Goal: Task Accomplishment & Management: Manage account settings

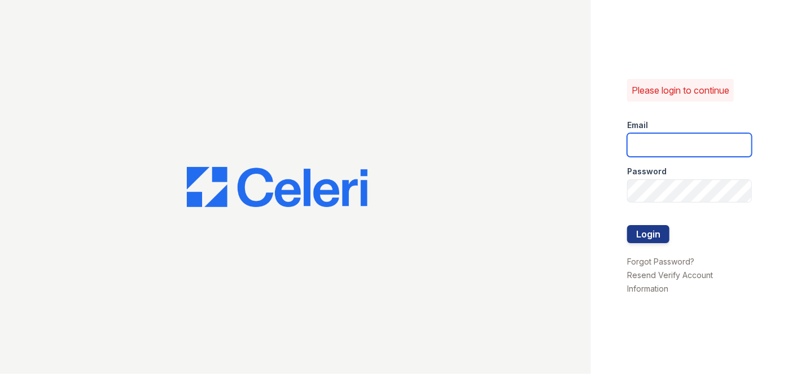
type input "darija.dedic@esusu.org"
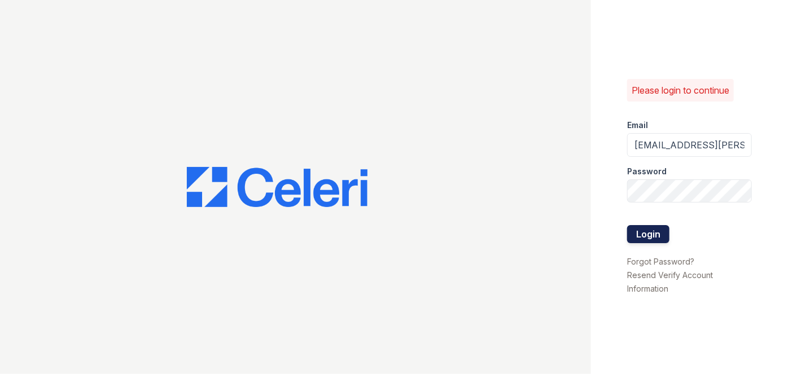
drag, startPoint x: 0, startPoint y: 0, endPoint x: 664, endPoint y: 234, distance: 704.2
click at [664, 234] on button "Login" at bounding box center [649, 234] width 42 height 18
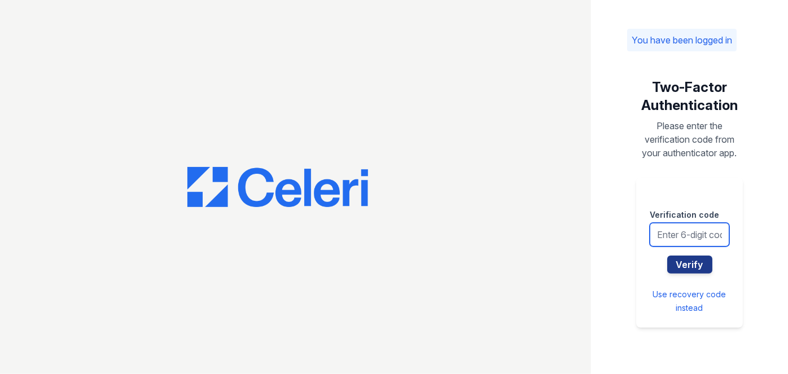
click at [682, 237] on input "text" at bounding box center [690, 235] width 80 height 24
type input "779889"
click at [668, 256] on button "Verify" at bounding box center [690, 265] width 45 height 18
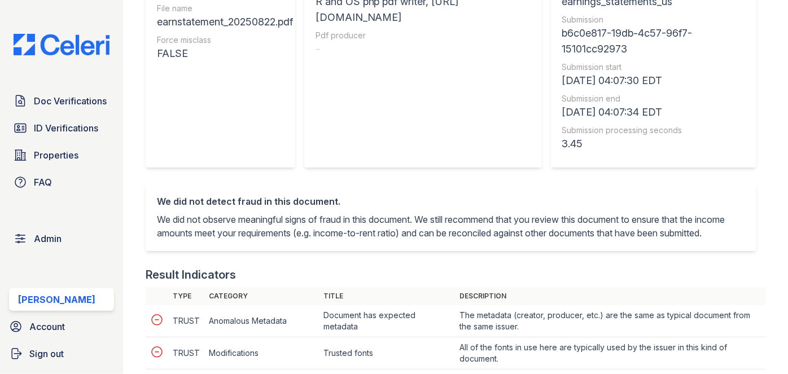
scroll to position [411, 0]
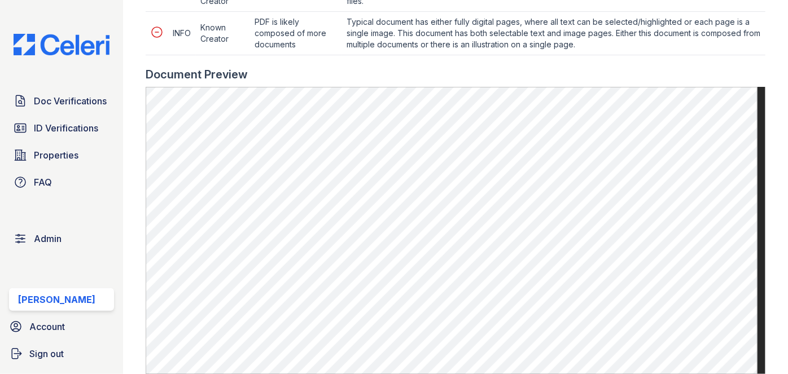
scroll to position [565, 0]
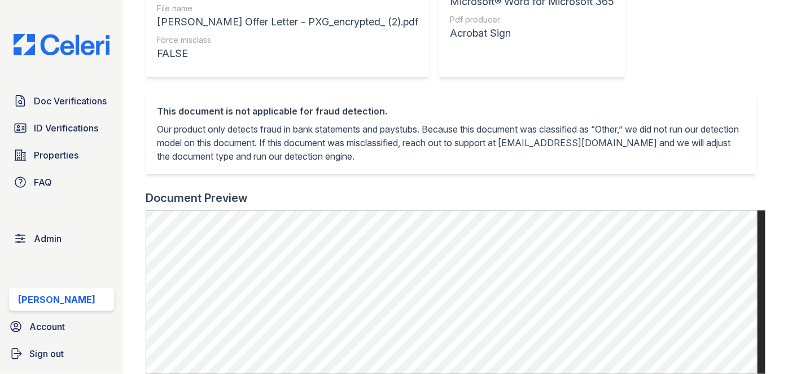
click at [746, 50] on div "Result N/A Type Offer Letter File name [PERSON_NAME] Offer Letter - PXG_encrypt…" at bounding box center [456, 7] width 620 height 172
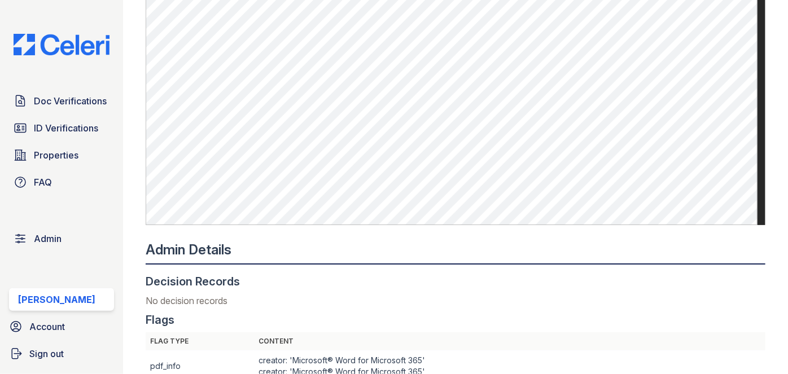
scroll to position [359, 0]
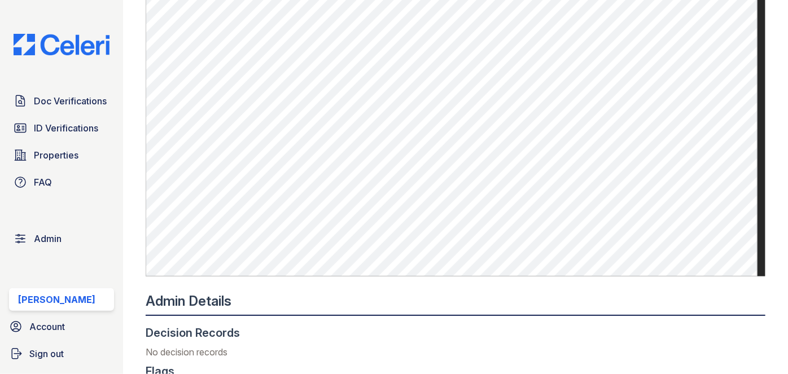
scroll to position [411, 0]
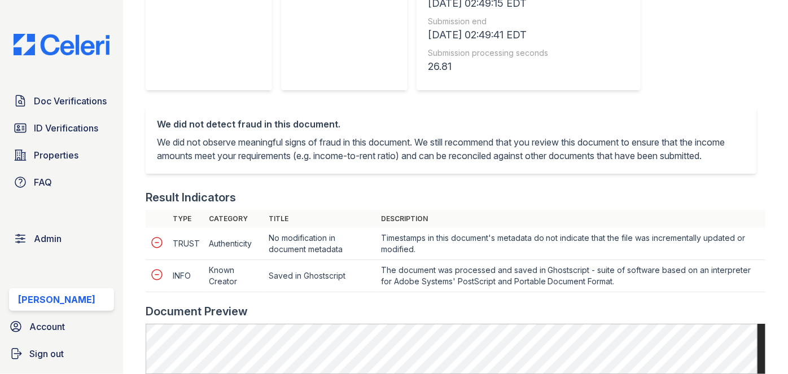
scroll to position [411, 0]
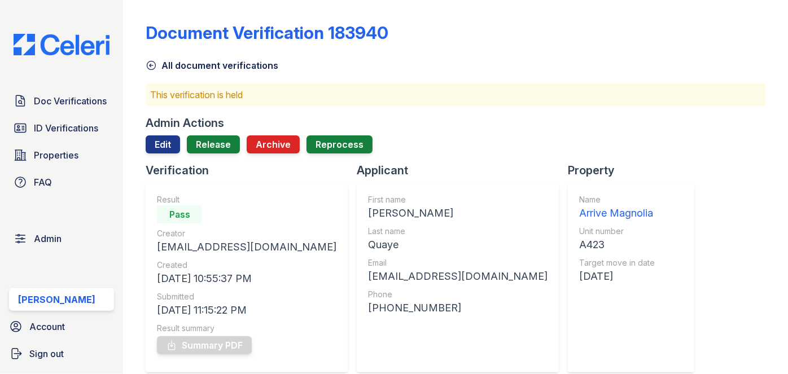
click at [161, 134] on div "Admin Actions Edit Release Archive Reprocess" at bounding box center [456, 138] width 620 height 47
click at [156, 140] on link "Edit" at bounding box center [163, 145] width 34 height 18
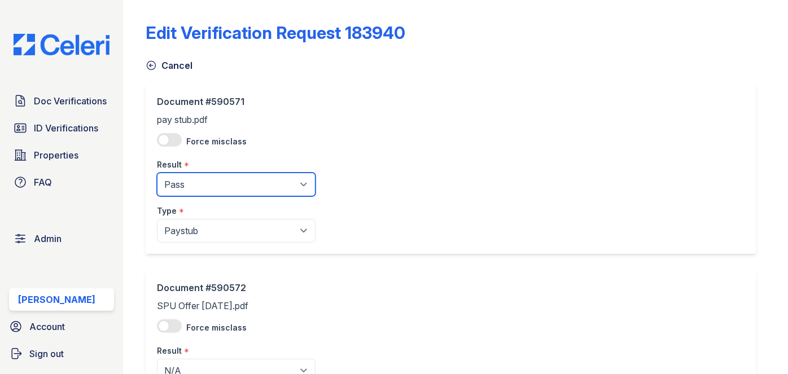
click at [208, 190] on select "Pending Sent Started Processing Pass Fail Caution Error N/A" at bounding box center [236, 185] width 159 height 24
select select "caution"
click at [157, 173] on select "Pending Sent Started Processing Pass Fail Caution Error N/A" at bounding box center [236, 185] width 159 height 24
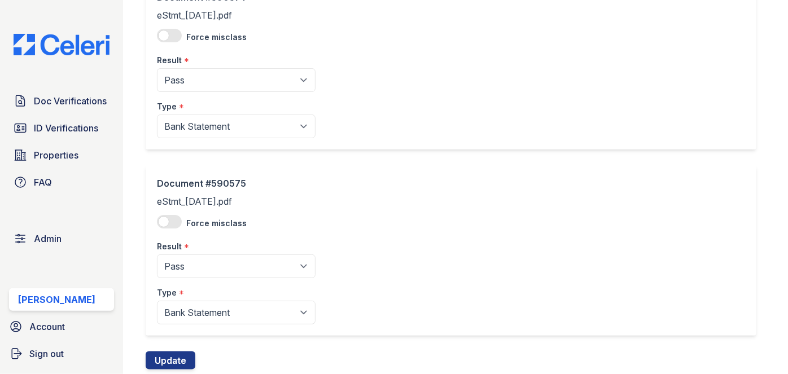
scroll to position [667, 0]
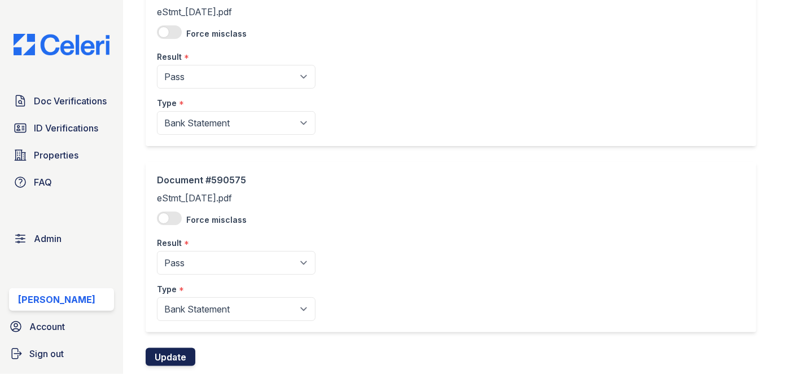
click at [176, 351] on button "Update" at bounding box center [171, 357] width 50 height 18
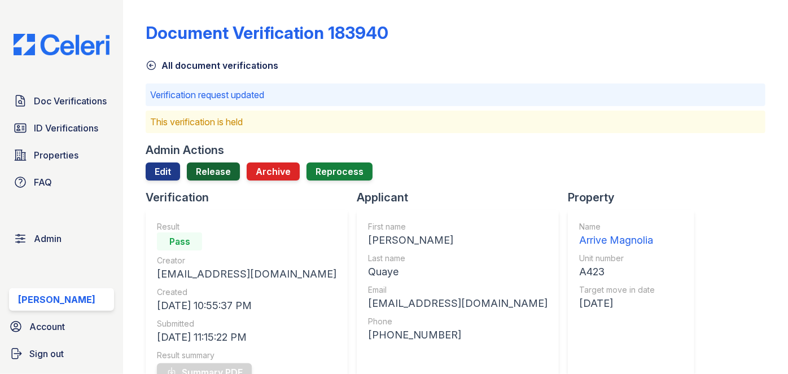
click at [206, 165] on link "Release" at bounding box center [213, 172] width 53 height 18
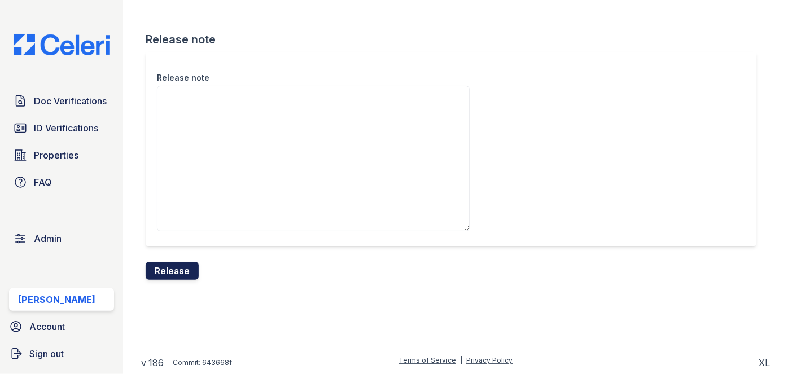
click at [193, 265] on button "Release" at bounding box center [172, 271] width 53 height 18
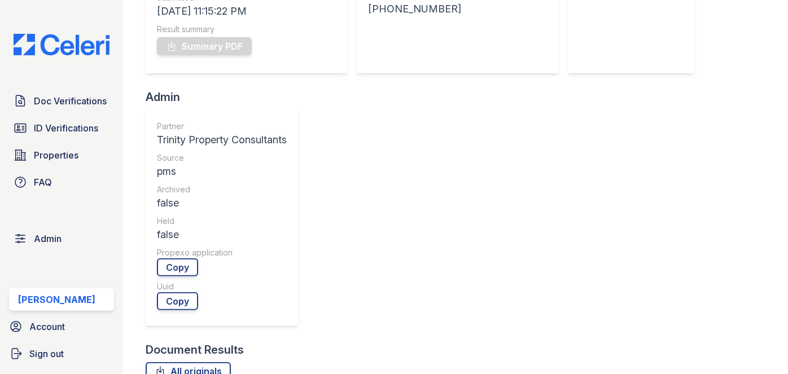
scroll to position [411, 0]
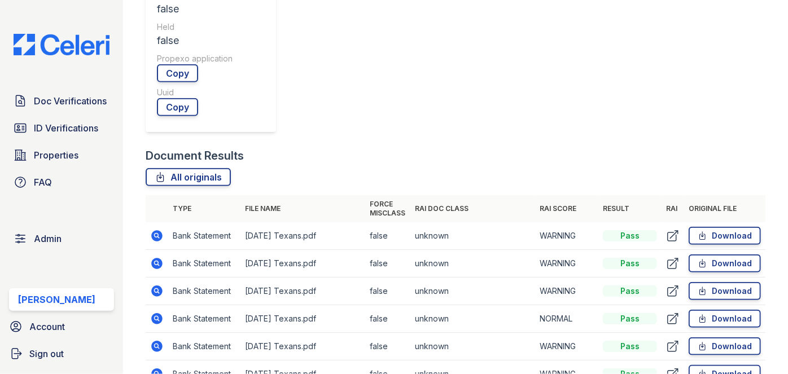
scroll to position [359, 0]
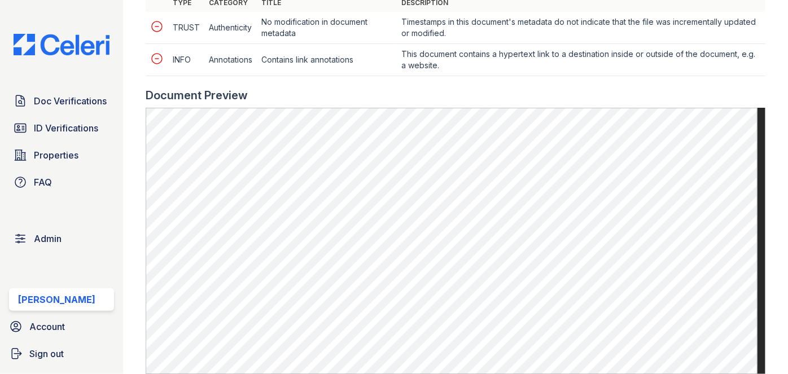
scroll to position [565, 0]
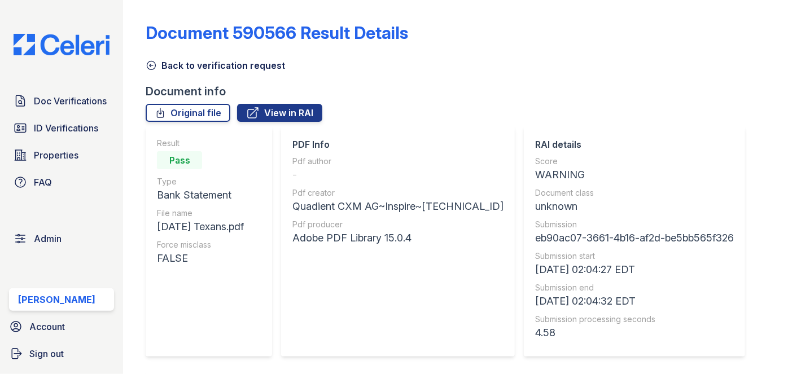
scroll to position [256, 0]
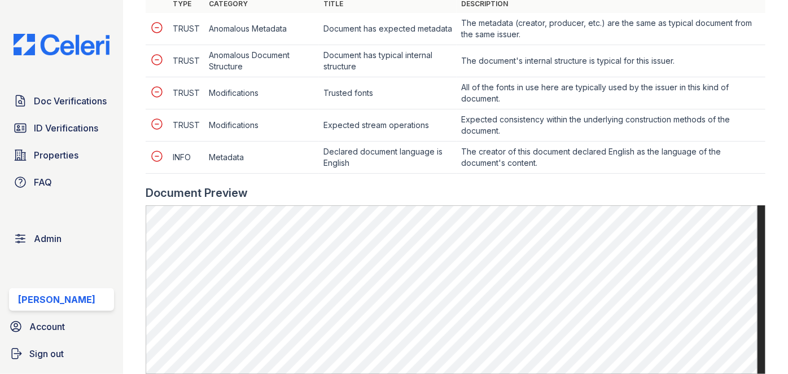
scroll to position [565, 0]
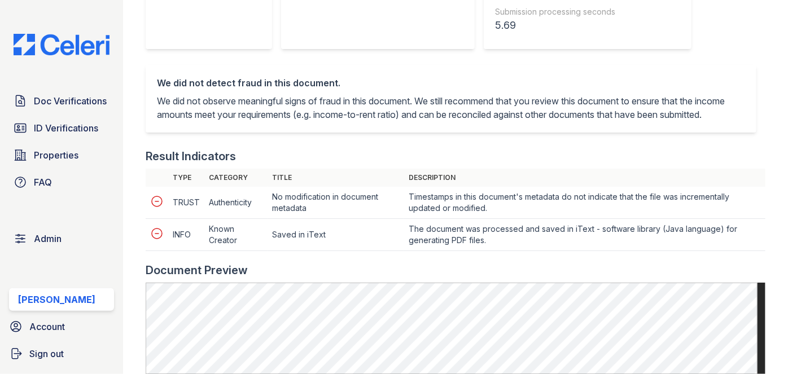
scroll to position [565, 0]
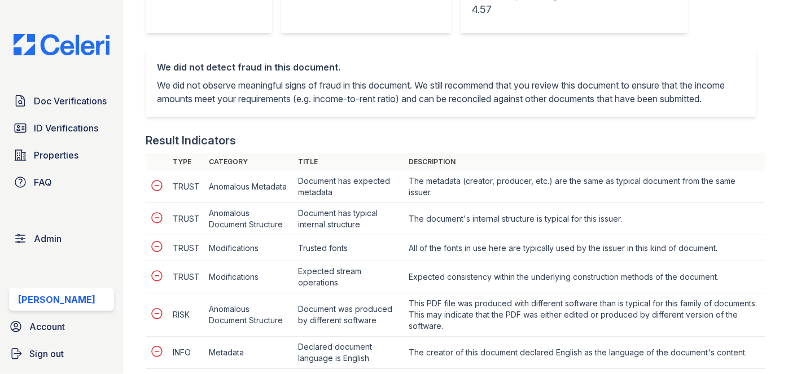
scroll to position [411, 0]
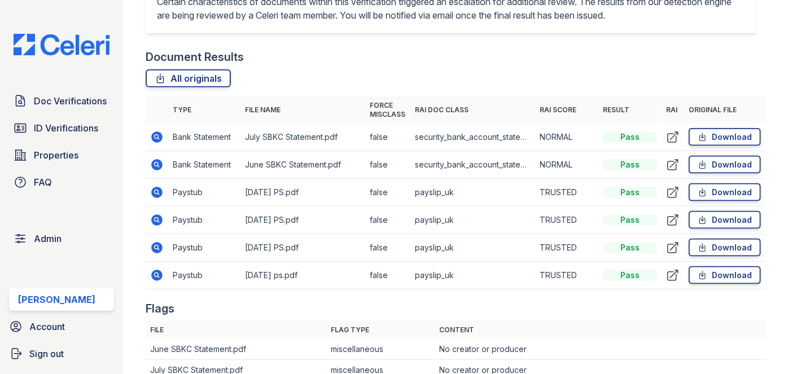
scroll to position [718, 0]
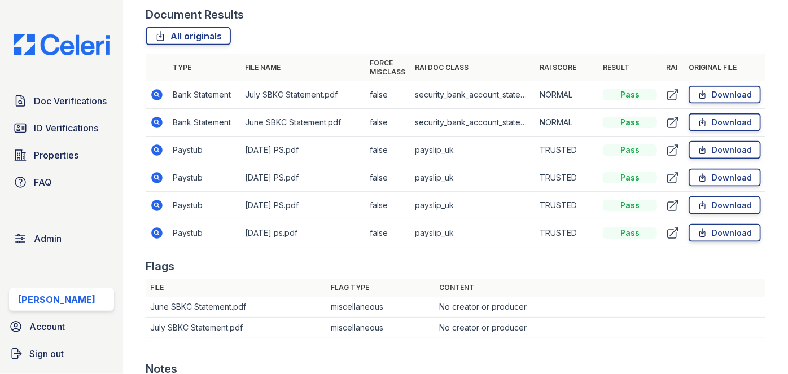
drag, startPoint x: 167, startPoint y: 149, endPoint x: 156, endPoint y: 146, distance: 11.1
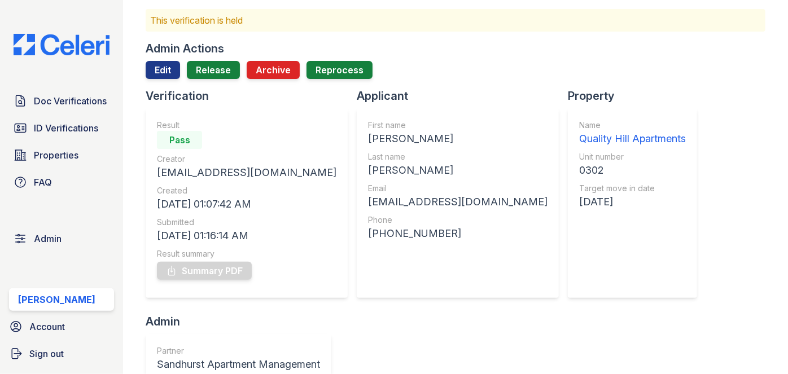
scroll to position [51, 0]
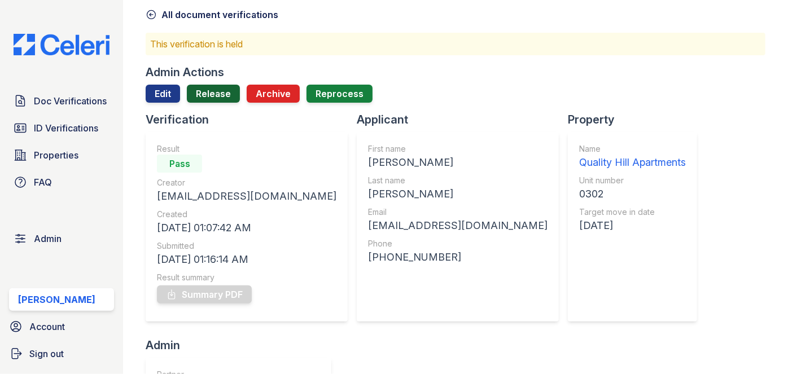
click at [215, 89] on link "Release" at bounding box center [213, 94] width 53 height 18
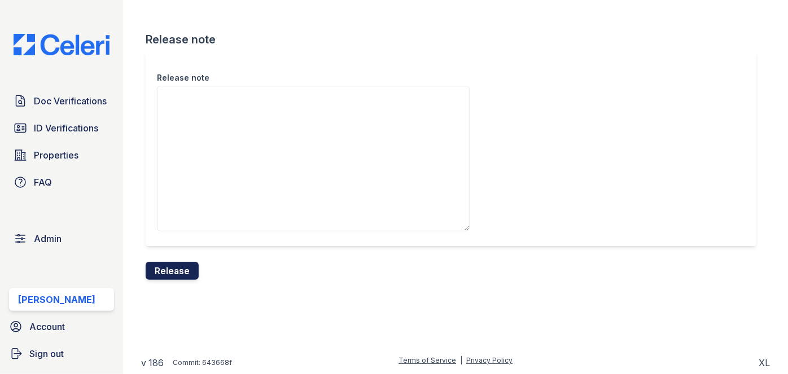
click at [186, 272] on button "Release" at bounding box center [172, 271] width 53 height 18
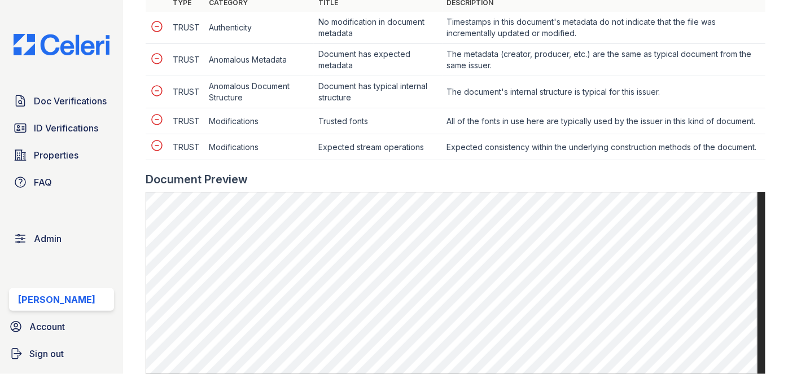
scroll to position [565, 0]
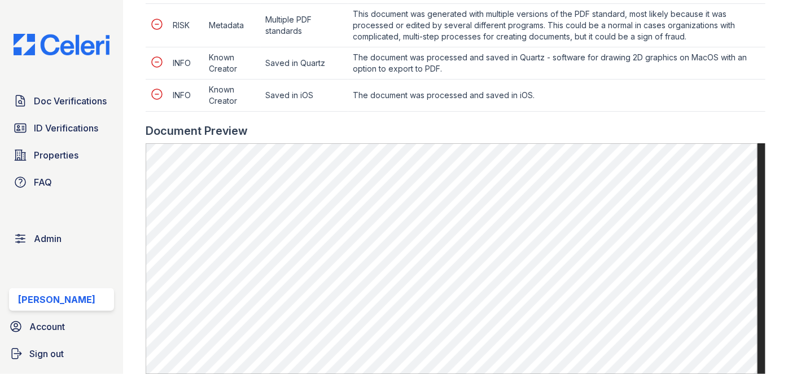
scroll to position [667, 0]
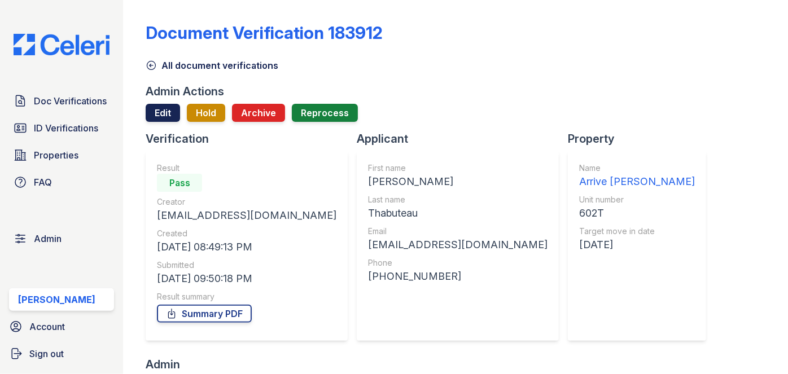
click at [164, 106] on link "Edit" at bounding box center [163, 113] width 34 height 18
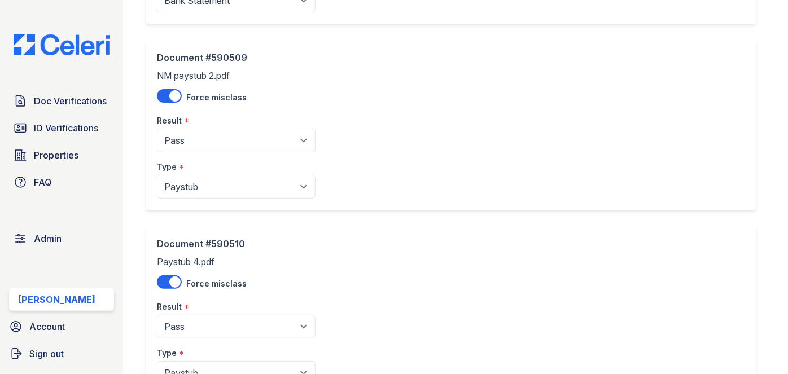
scroll to position [616, 0]
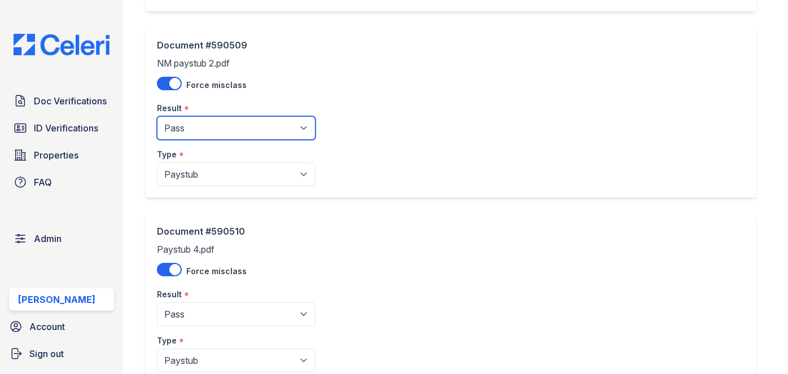
click at [194, 127] on select "Pending Sent Started Processing Pass Fail Caution Error N/A" at bounding box center [236, 128] width 159 height 24
select select "caution"
click at [157, 116] on select "Pending Sent Started Processing Pass Fail Caution Error N/A" at bounding box center [236, 128] width 159 height 24
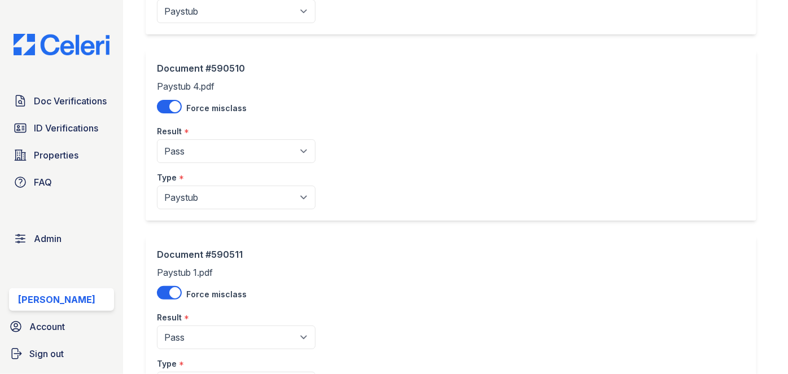
scroll to position [821, 0]
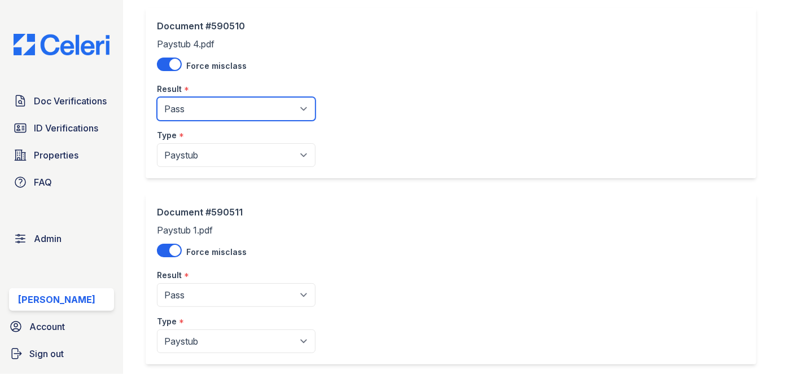
click at [202, 102] on select "Pending Sent Started Processing Pass Fail Caution Error N/A" at bounding box center [236, 109] width 159 height 24
click at [157, 97] on select "Pending Sent Started Processing Pass Fail Caution Error N/A" at bounding box center [236, 109] width 159 height 24
click at [206, 98] on select "Pending Sent Started Processing Pass Fail Caution Error N/A" at bounding box center [236, 109] width 159 height 24
select select "caution"
click at [157, 97] on select "Pending Sent Started Processing Pass Fail Caution Error N/A" at bounding box center [236, 109] width 159 height 24
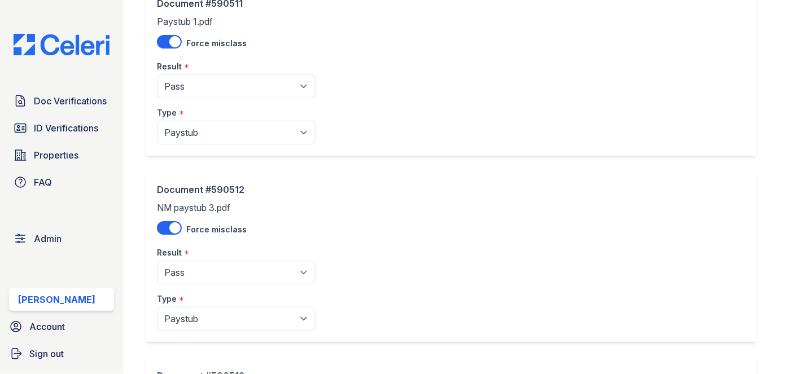
scroll to position [1078, 0]
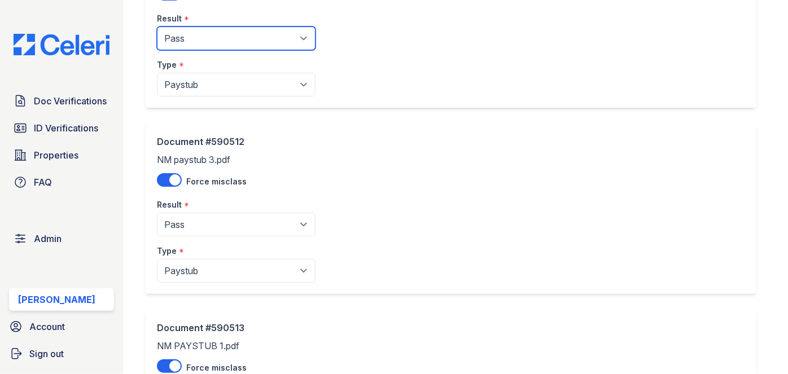
click at [204, 36] on select "Pending Sent Started Processing Pass Fail Caution Error N/A" at bounding box center [236, 39] width 159 height 24
select select "caution"
click at [157, 27] on select "Pending Sent Started Processing Pass Fail Caution Error N/A" at bounding box center [236, 39] width 159 height 24
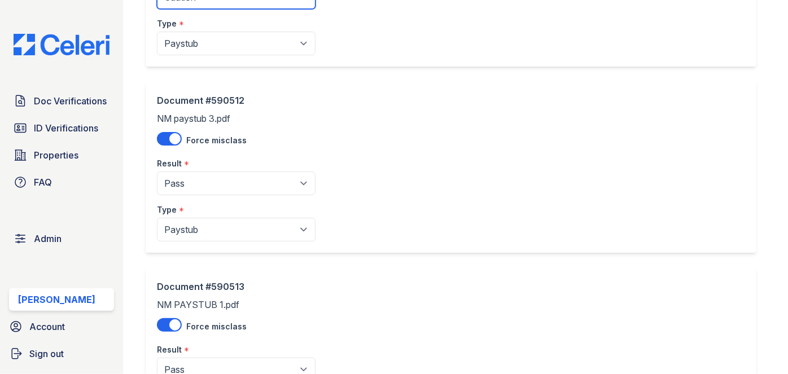
scroll to position [1180, 0]
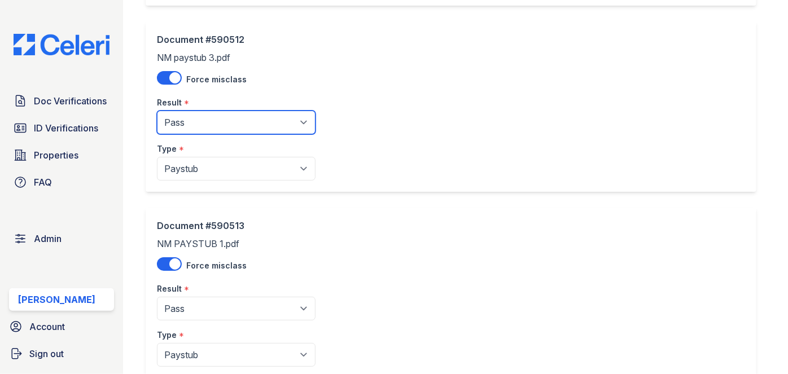
click at [199, 119] on select "Pending Sent Started Processing Pass Fail Caution Error N/A" at bounding box center [236, 123] width 159 height 24
select select "caution"
click at [157, 111] on select "Pending Sent Started Processing Pass Fail Caution Error N/A" at bounding box center [236, 123] width 159 height 24
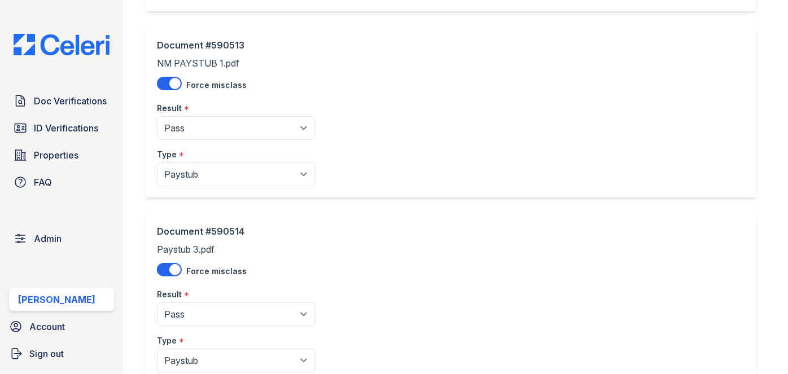
scroll to position [1386, 0]
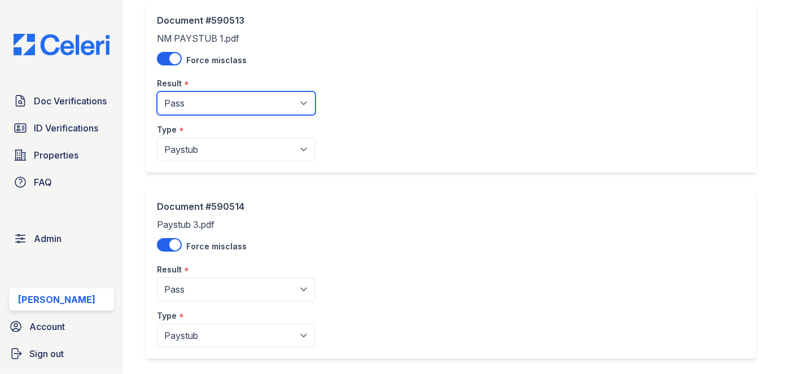
click at [199, 93] on select "Pending Sent Started Processing Pass Fail Caution Error N/A" at bounding box center [236, 104] width 159 height 24
select select "caution"
click at [157, 92] on select "Pending Sent Started Processing Pass Fail Caution Error N/A" at bounding box center [236, 104] width 159 height 24
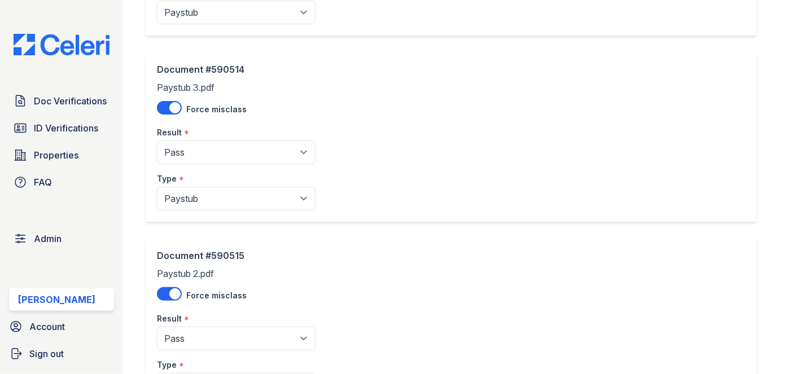
scroll to position [1540, 0]
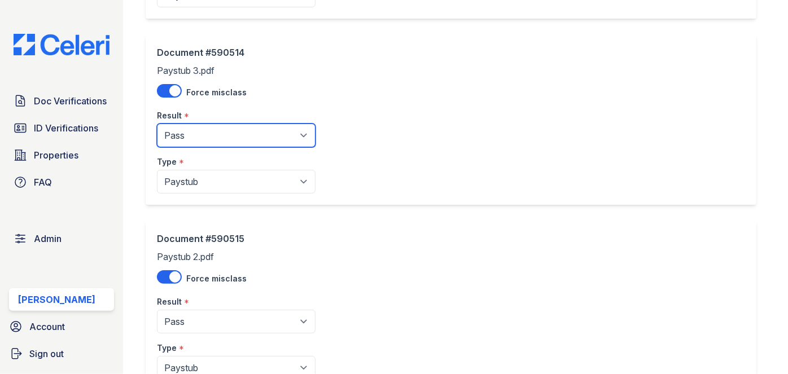
click at [206, 133] on select "Pending Sent Started Processing Pass Fail Caution Error N/A" at bounding box center [236, 136] width 159 height 24
select select "caution"
click at [157, 124] on select "Pending Sent Started Processing Pass Fail Caution Error N/A" at bounding box center [236, 136] width 159 height 24
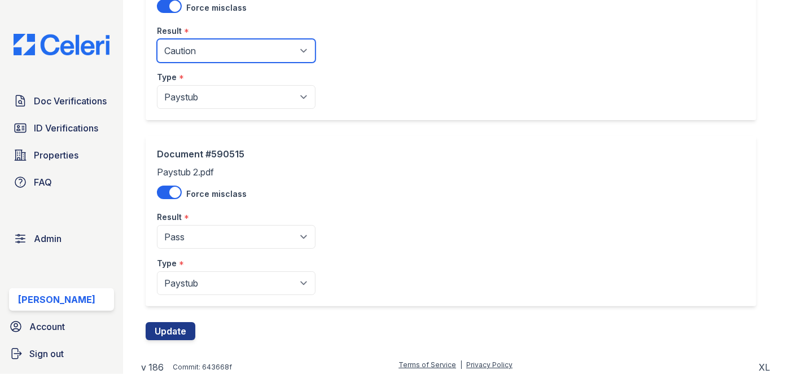
scroll to position [1626, 0]
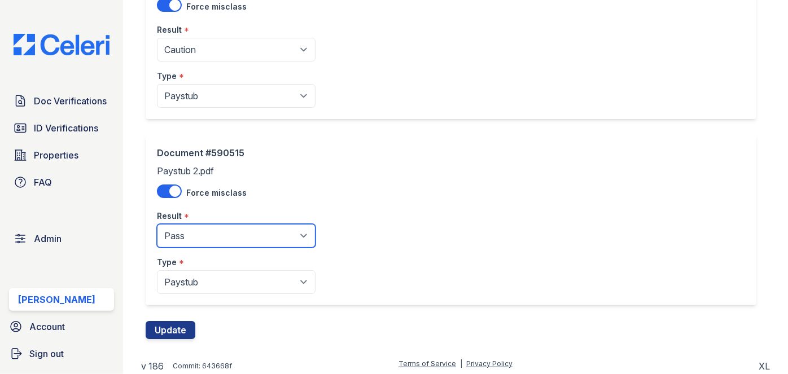
click at [214, 224] on select "Pending Sent Started Processing Pass Fail Caution Error N/A" at bounding box center [236, 236] width 159 height 24
click at [172, 239] on select "Pending Sent Started Processing Pass Fail Caution Error N/A" at bounding box center [236, 236] width 159 height 24
select select "caution"
click at [157, 224] on select "Pending Sent Started Processing Pass Fail Caution Error N/A" at bounding box center [236, 236] width 159 height 24
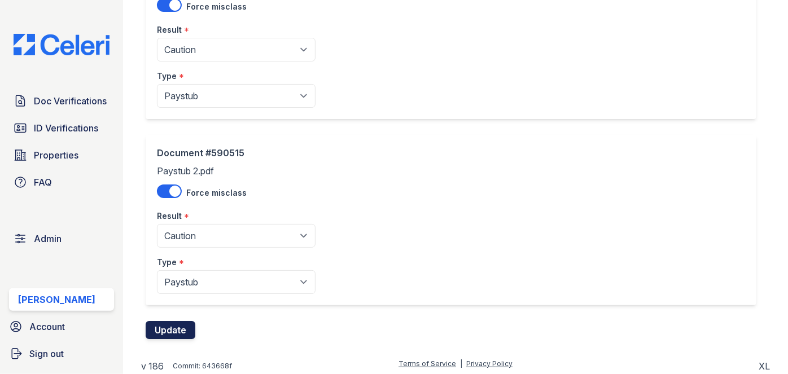
click at [180, 330] on button "Update" at bounding box center [171, 330] width 50 height 18
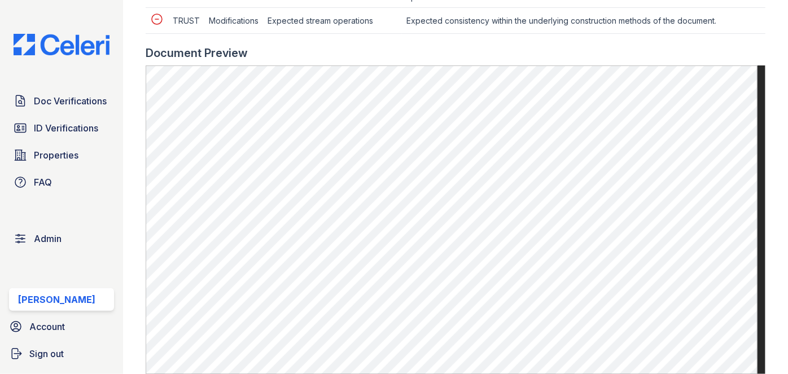
scroll to position [616, 0]
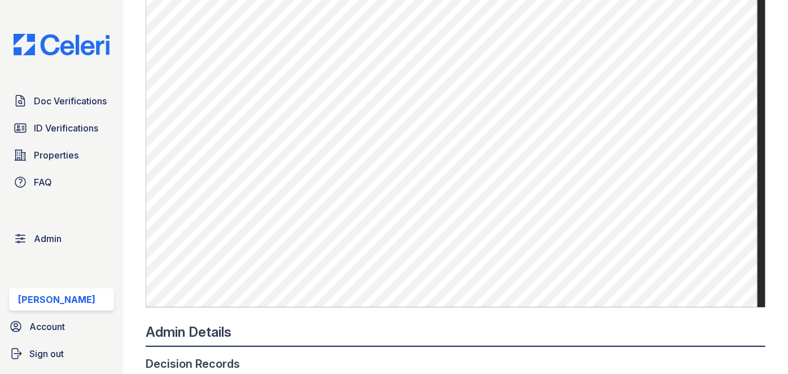
scroll to position [513, 0]
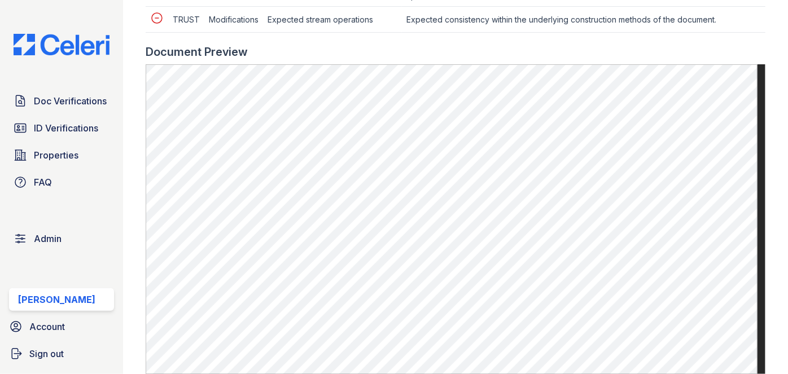
scroll to position [616, 0]
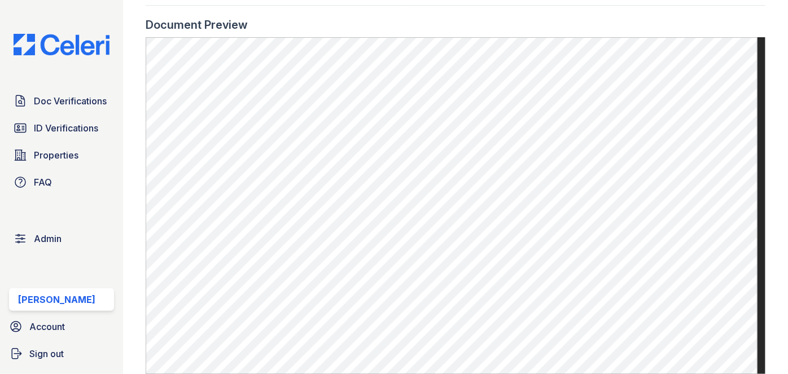
scroll to position [616, 0]
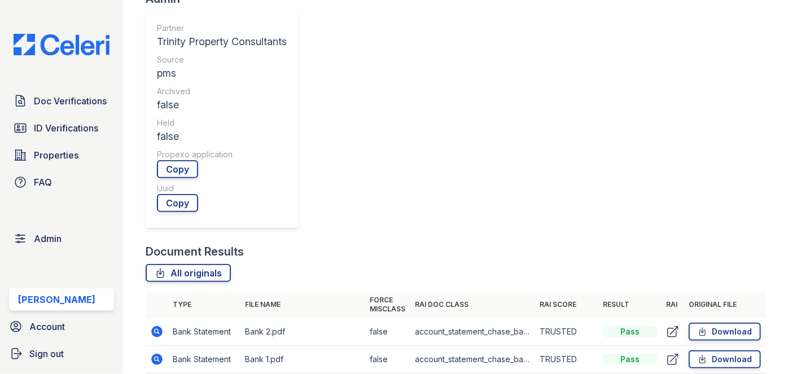
scroll to position [359, 0]
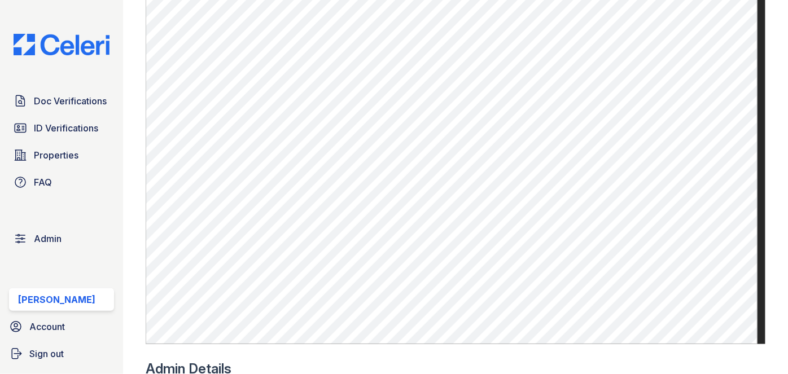
scroll to position [718, 0]
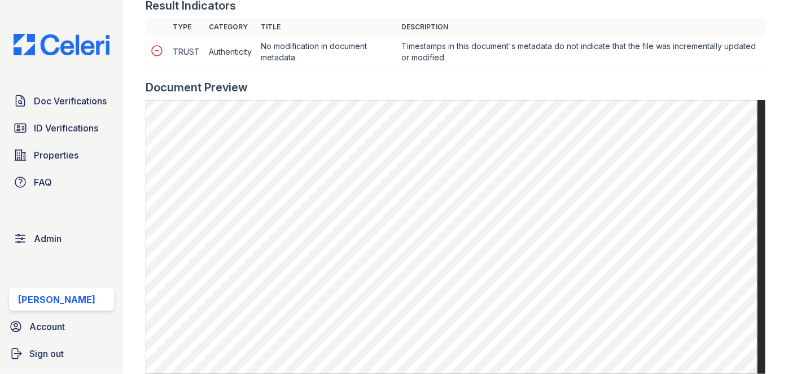
scroll to position [462, 0]
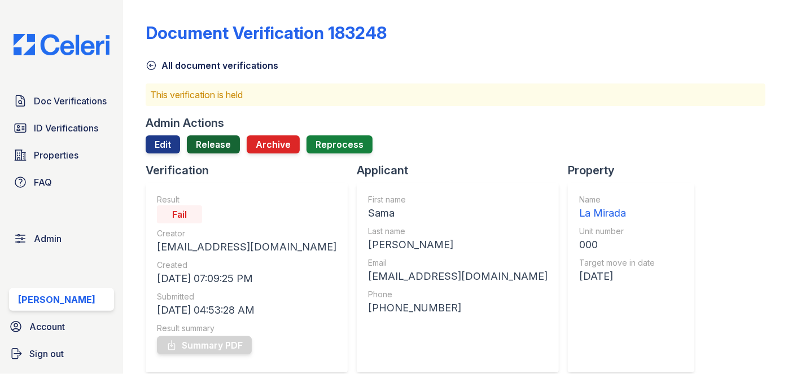
click at [223, 142] on link "Release" at bounding box center [213, 145] width 53 height 18
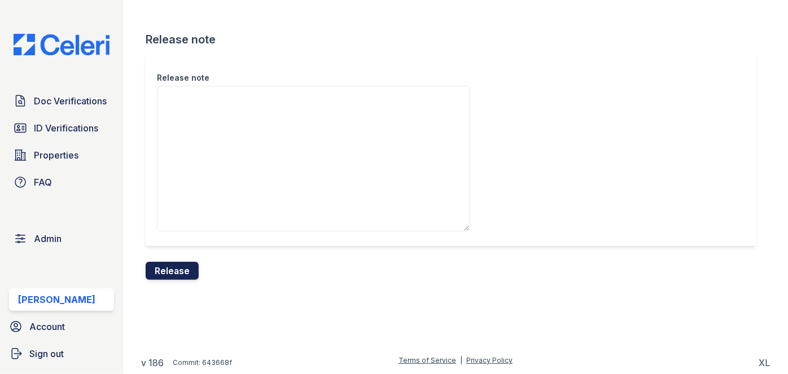
click at [182, 271] on button "Release" at bounding box center [172, 271] width 53 height 18
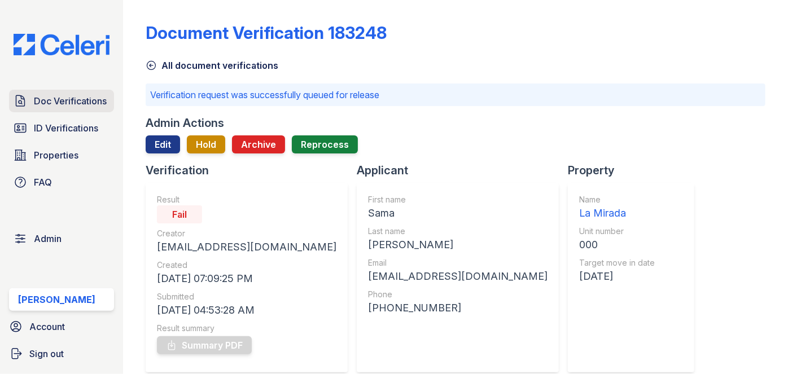
click at [80, 99] on span "Doc Verifications" at bounding box center [70, 101] width 73 height 14
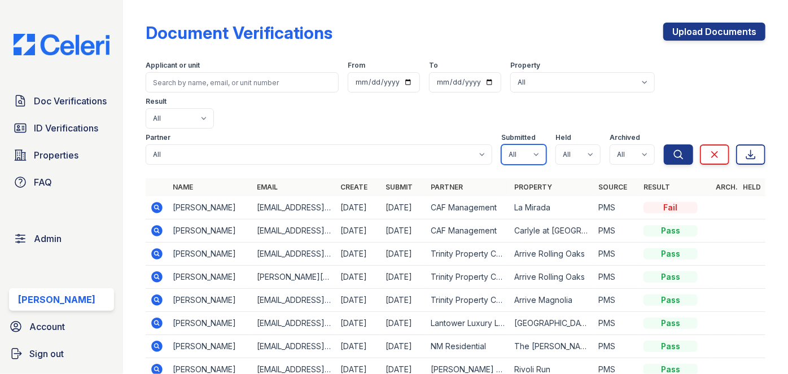
click at [531, 145] on select "All true false" at bounding box center [524, 155] width 45 height 20
select select "true"
click at [502, 145] on select "All true false" at bounding box center [524, 155] width 45 height 20
drag, startPoint x: 581, startPoint y: 120, endPoint x: 580, endPoint y: 125, distance: 5.9
click at [581, 145] on select "All true false" at bounding box center [578, 155] width 45 height 20
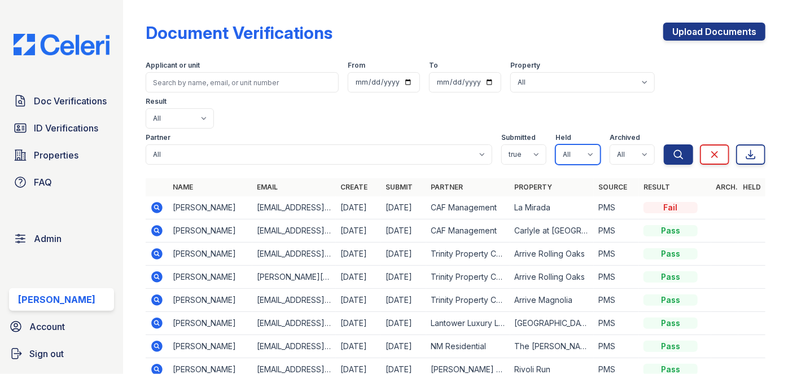
select select "true"
click at [556, 145] on select "All true false" at bounding box center [578, 155] width 45 height 20
click at [629, 145] on select "All true false" at bounding box center [632, 155] width 45 height 20
select select "false"
click at [610, 145] on select "All true false" at bounding box center [632, 155] width 45 height 20
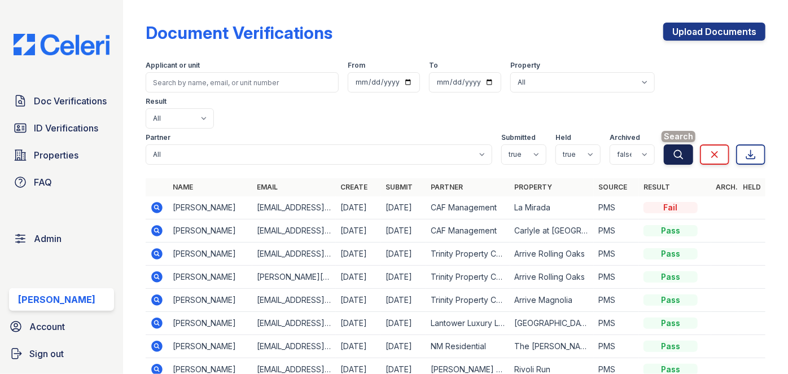
click at [673, 149] on icon "submit" at bounding box center [678, 154] width 11 height 11
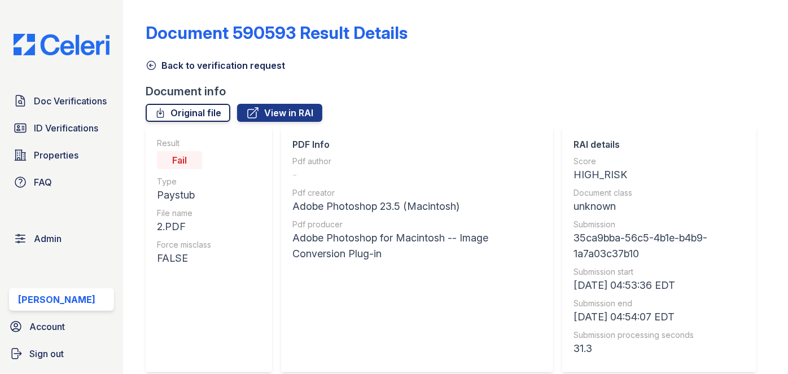
click at [218, 109] on link "Original file" at bounding box center [188, 113] width 85 height 18
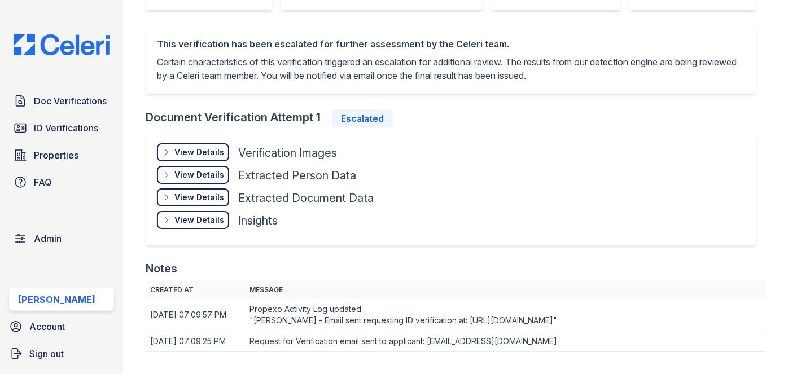
scroll to position [462, 0]
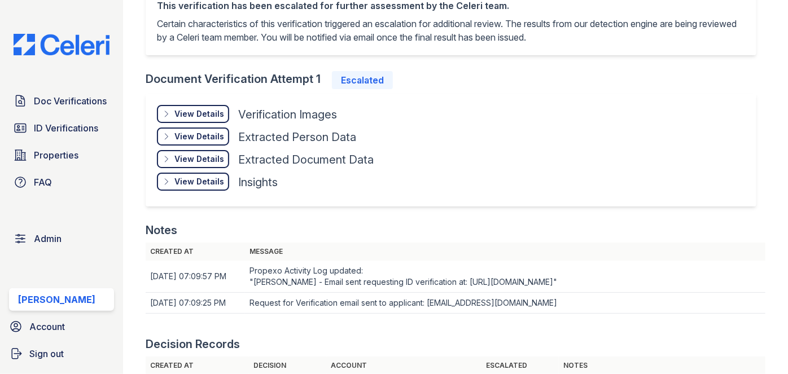
click at [192, 120] on div "View Details" at bounding box center [200, 113] width 50 height 11
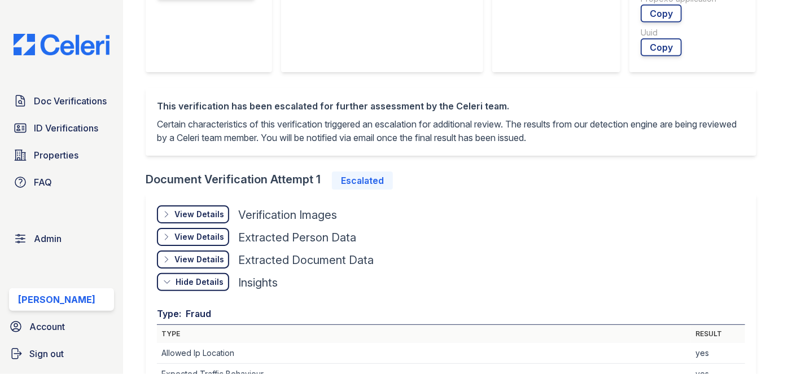
scroll to position [359, 0]
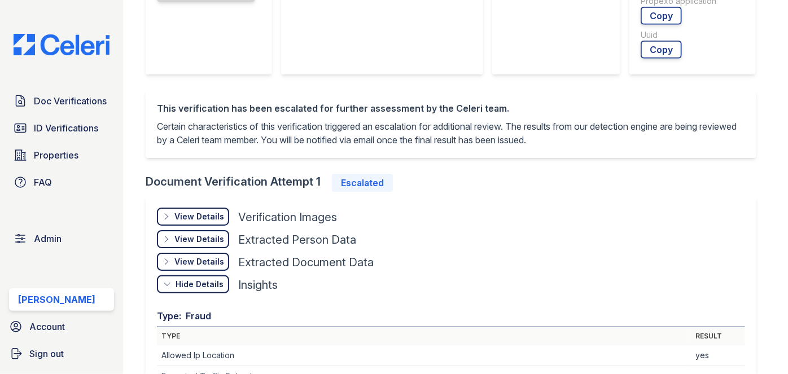
click at [211, 208] on div "View Details Details" at bounding box center [193, 217] width 72 height 18
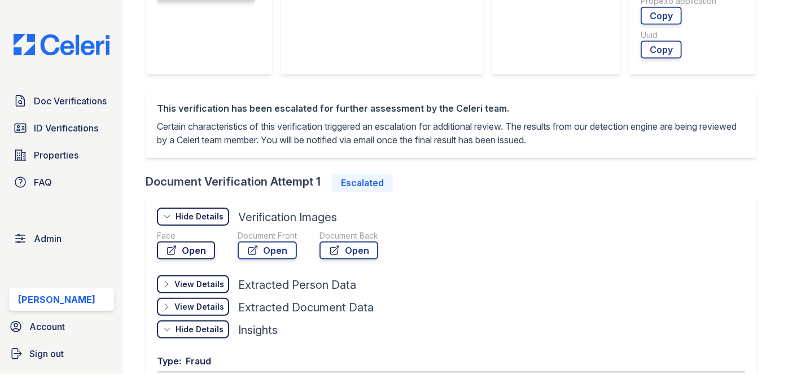
click at [202, 247] on link "Open" at bounding box center [186, 251] width 58 height 18
click at [259, 253] on link "Open" at bounding box center [267, 251] width 59 height 18
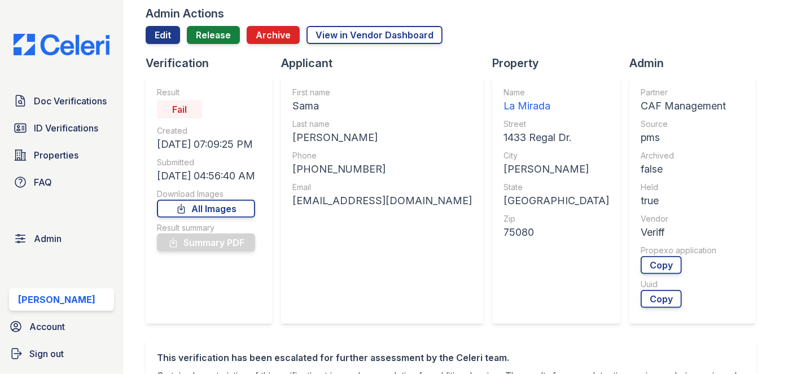
scroll to position [0, 0]
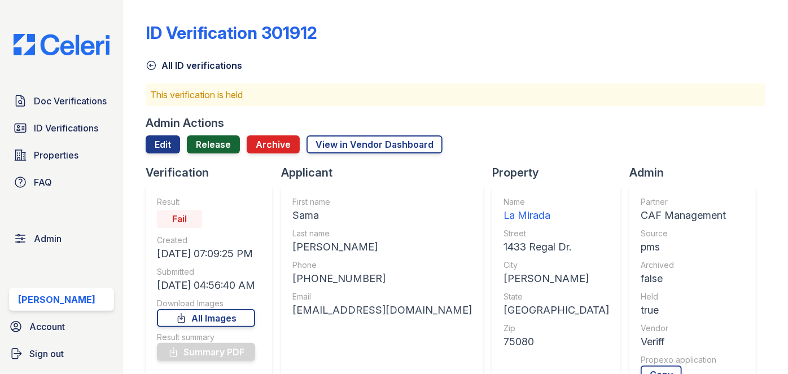
click at [217, 139] on link "Release" at bounding box center [213, 145] width 53 height 18
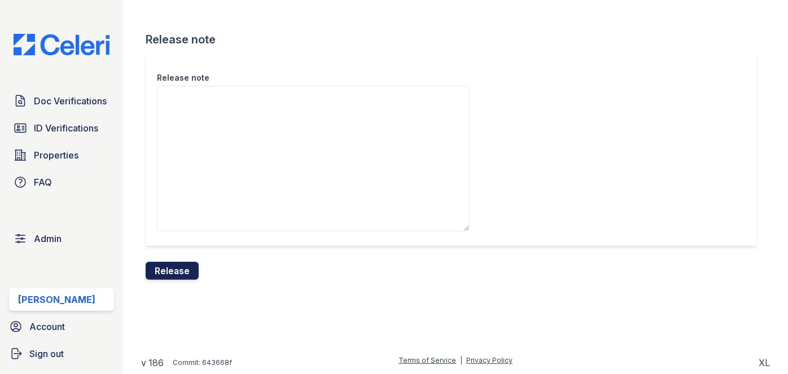
click at [188, 273] on button "Release" at bounding box center [172, 271] width 53 height 18
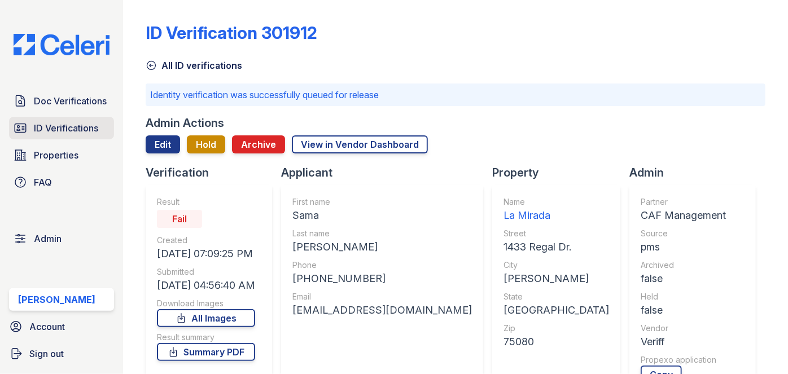
click at [55, 127] on span "ID Verifications" at bounding box center [66, 128] width 64 height 14
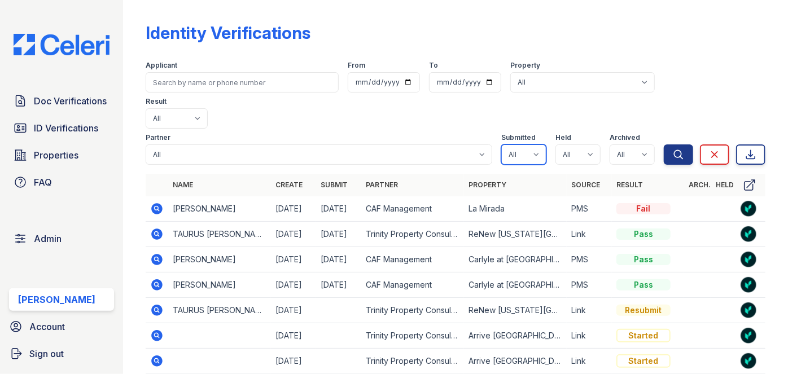
click at [528, 145] on select "All true false" at bounding box center [524, 155] width 45 height 20
select select "true"
click at [502, 145] on select "All true false" at bounding box center [524, 155] width 45 height 20
click at [589, 145] on select "All true false" at bounding box center [578, 155] width 45 height 20
select select "true"
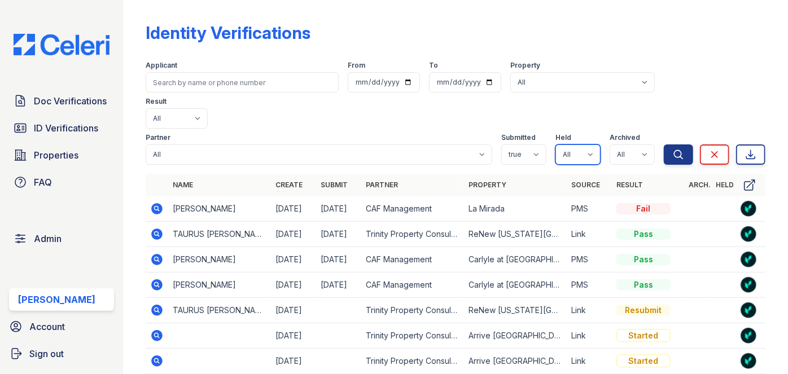
click at [556, 145] on select "All true false" at bounding box center [578, 155] width 45 height 20
click at [635, 145] on select "All true false" at bounding box center [632, 155] width 45 height 20
select select "false"
click at [610, 145] on select "All true false" at bounding box center [632, 155] width 45 height 20
click at [673, 149] on icon "submit" at bounding box center [678, 154] width 11 height 11
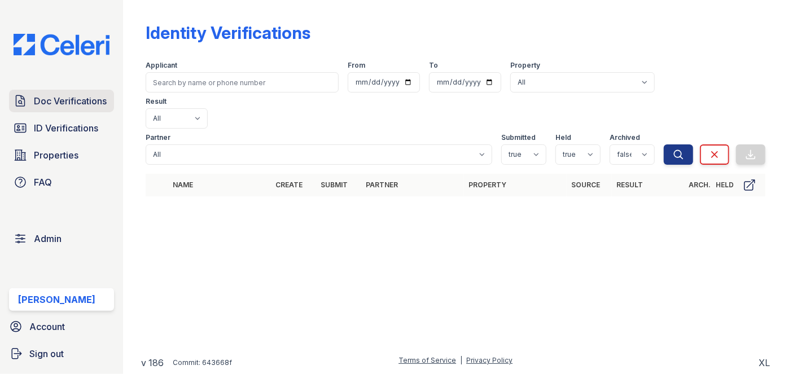
click at [72, 103] on span "Doc Verifications" at bounding box center [70, 101] width 73 height 14
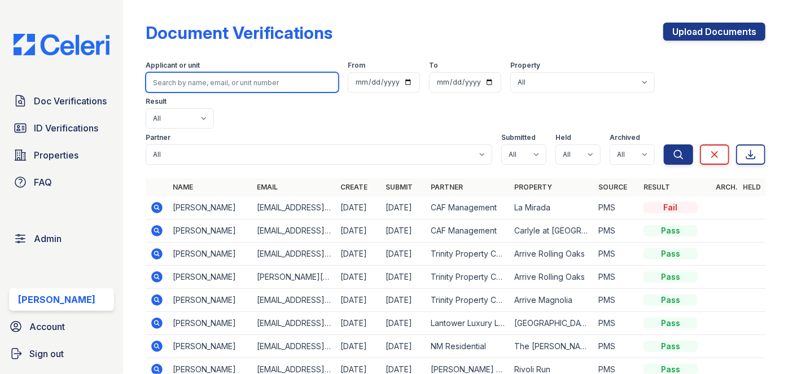
click at [189, 84] on input "search" at bounding box center [242, 82] width 193 height 20
paste input "Shannon Jenkins"
type input "Shannon Jenkins"
click at [664, 145] on button "Search" at bounding box center [678, 155] width 29 height 20
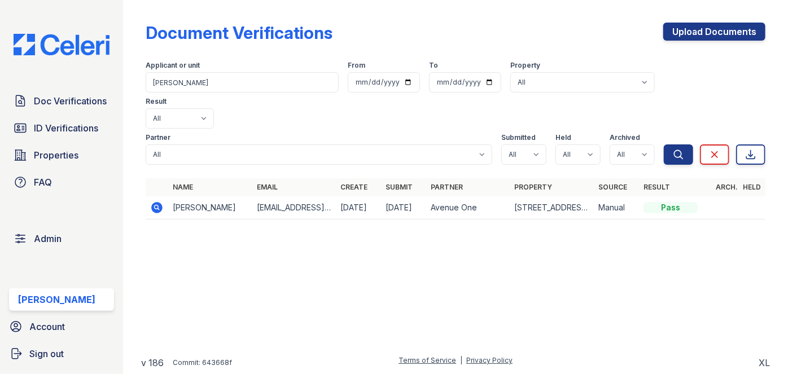
click at [157, 202] on icon at bounding box center [157, 207] width 11 height 11
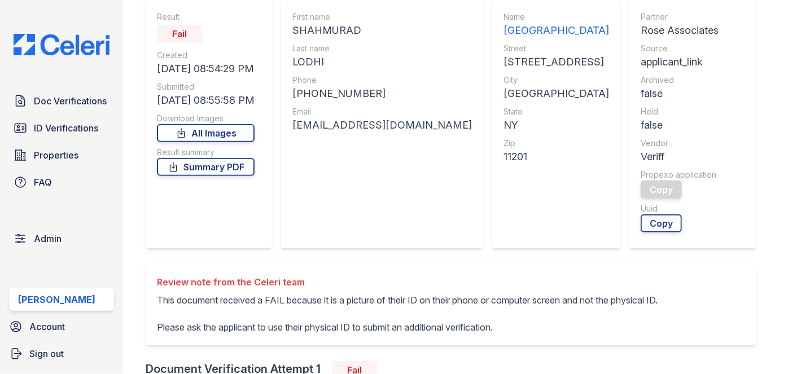
scroll to position [308, 0]
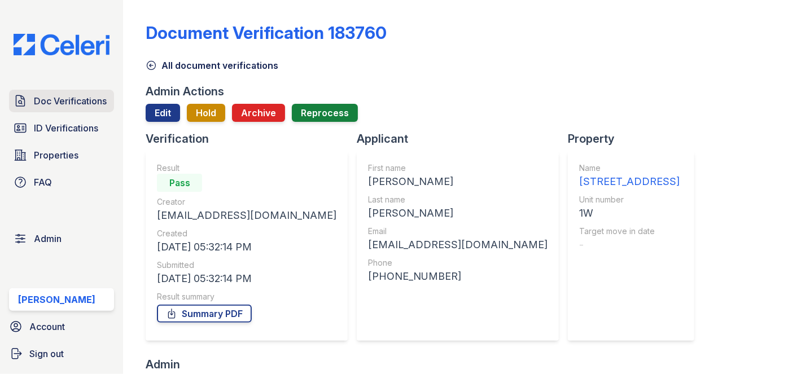
click at [72, 104] on span "Doc Verifications" at bounding box center [70, 101] width 73 height 14
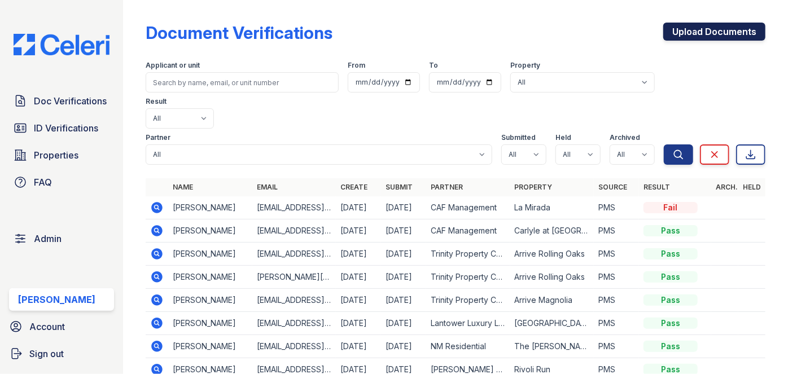
click at [689, 31] on link "Upload Documents" at bounding box center [715, 32] width 102 height 18
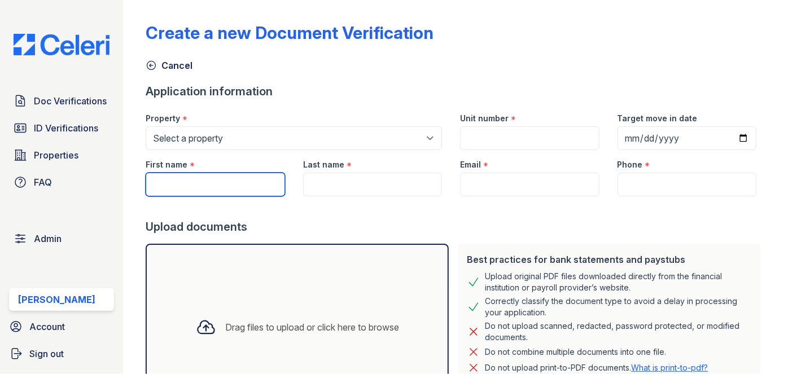
click at [203, 181] on input "First name" at bounding box center [215, 185] width 139 height 24
paste input "[PERSON_NAME]"
click at [203, 181] on input "[PERSON_NAME]" at bounding box center [215, 185] width 139 height 24
type input "[PERSON_NAME]"
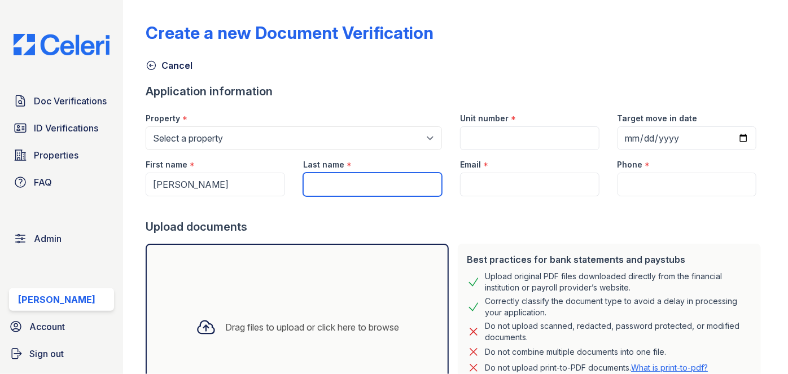
click at [310, 185] on input "Last name" at bounding box center [372, 185] width 139 height 24
paste input "[PERSON_NAME]"
type input "Maldonado"
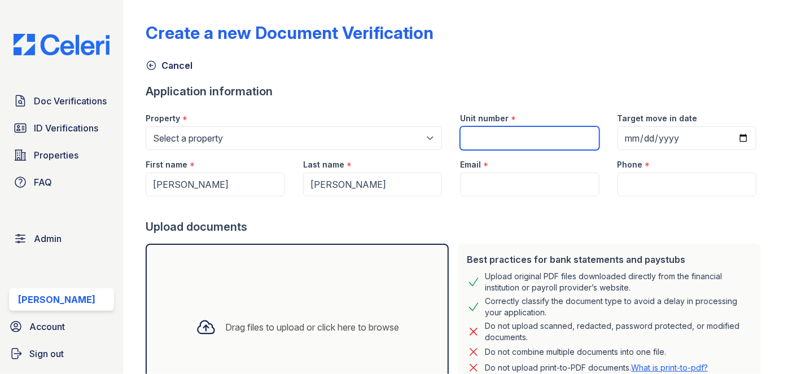
click at [482, 133] on input "Unit number" at bounding box center [529, 139] width 139 height 24
type input "1"
click at [438, 158] on div "Last name *" at bounding box center [372, 161] width 139 height 23
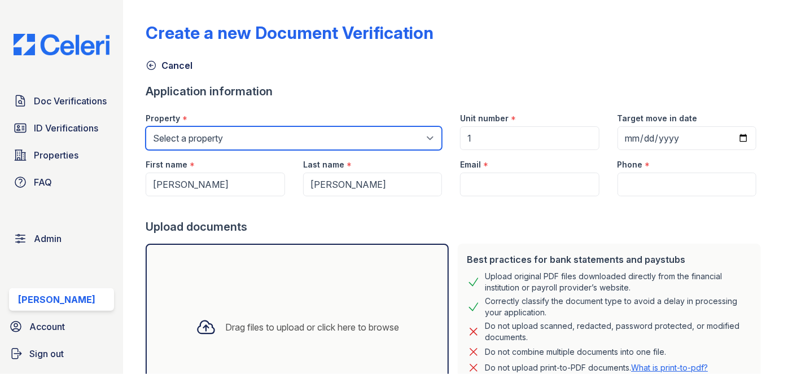
click at [269, 139] on select "Select a property 0000 Kinney Avenue 09 Cape Coral 10006 North Glowing Forge Co…" at bounding box center [294, 139] width 297 height 24
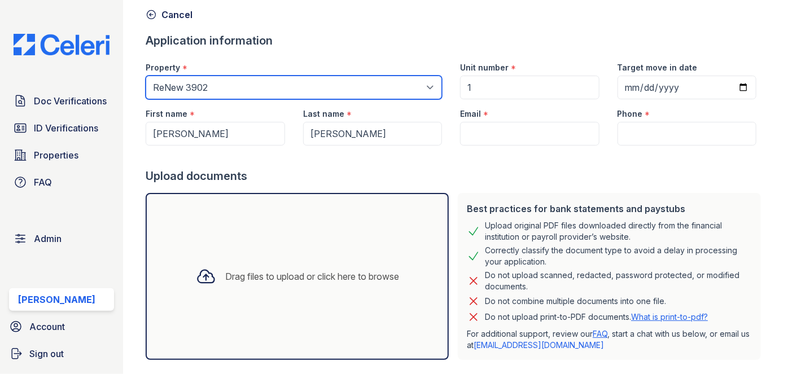
click at [258, 84] on select "Select a property 0000 Kinney Avenue 09 Cape Coral 10006 North Glowing Forge Co…" at bounding box center [294, 88] width 297 height 24
select select "4755"
click at [146, 76] on select "Select a property 0000 Kinney Avenue 09 Cape Coral 10006 North Glowing Forge Co…" at bounding box center [294, 88] width 297 height 24
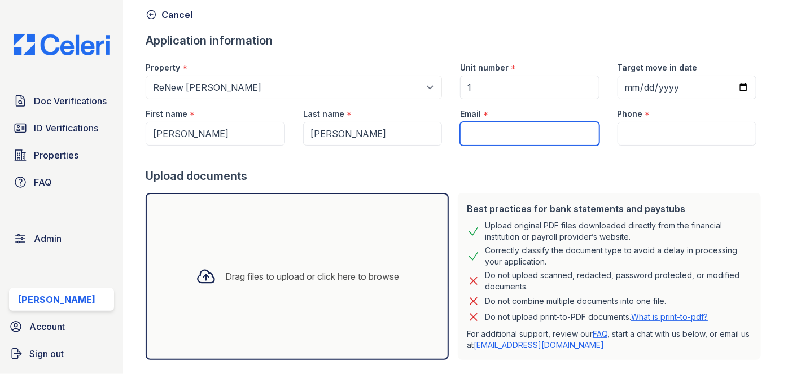
click at [486, 131] on input "Email" at bounding box center [529, 134] width 139 height 24
paste input "[EMAIL_ADDRESS][DOMAIN_NAME]"
type input "bianey260@gmail.com"
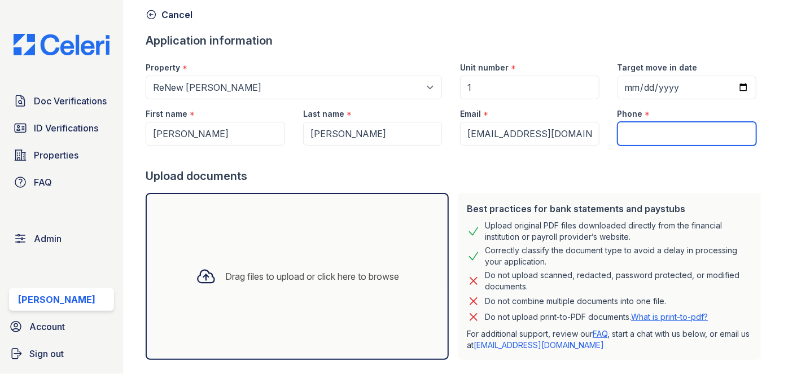
click at [628, 131] on input "Phone" at bounding box center [687, 134] width 139 height 24
type input "3054444444"
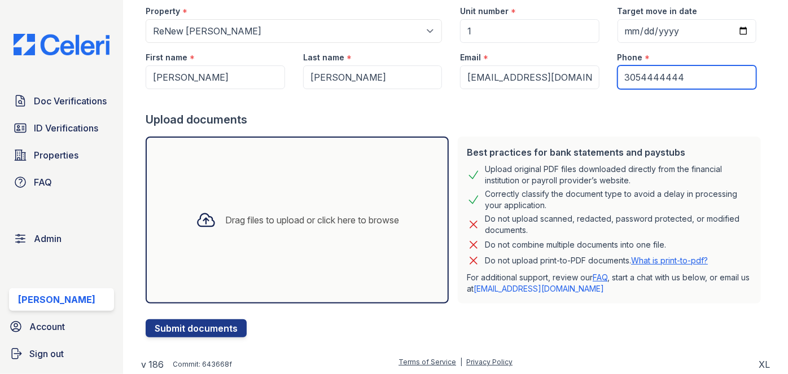
scroll to position [108, 0]
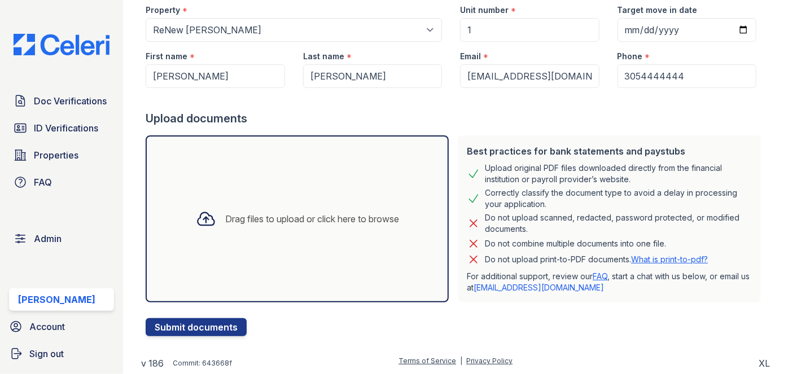
click at [226, 223] on div "Drag files to upload or click here to browse" at bounding box center [312, 219] width 174 height 14
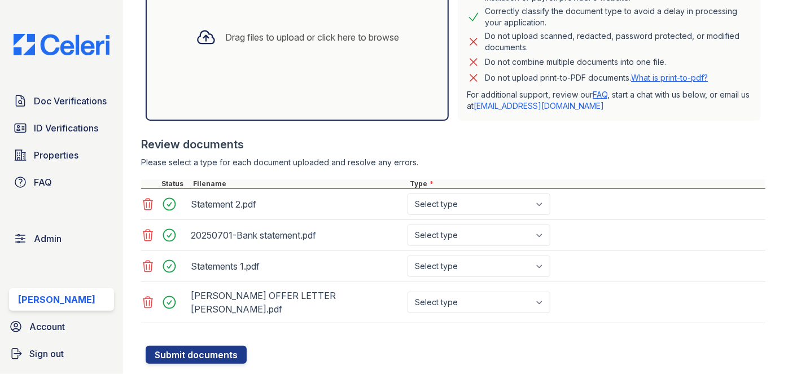
scroll to position [306, 0]
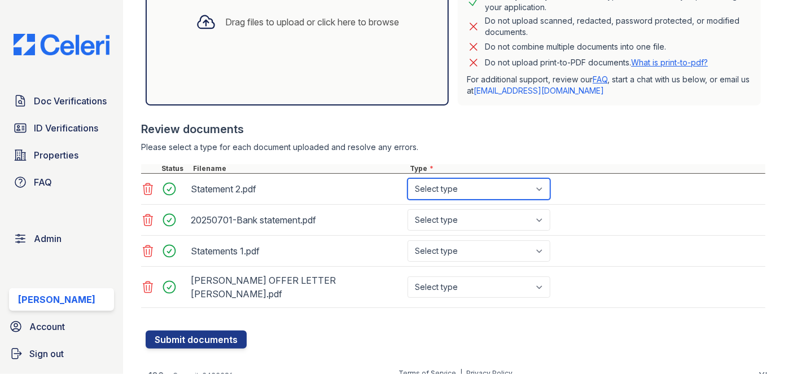
click at [493, 190] on select "Select type Paystub Bank Statement Offer Letter Tax Documents Benefit Award Let…" at bounding box center [479, 188] width 143 height 21
select select "bank_statement"
click at [408, 178] on select "Select type Paystub Bank Statement Offer Letter Tax Documents Benefit Award Let…" at bounding box center [479, 188] width 143 height 21
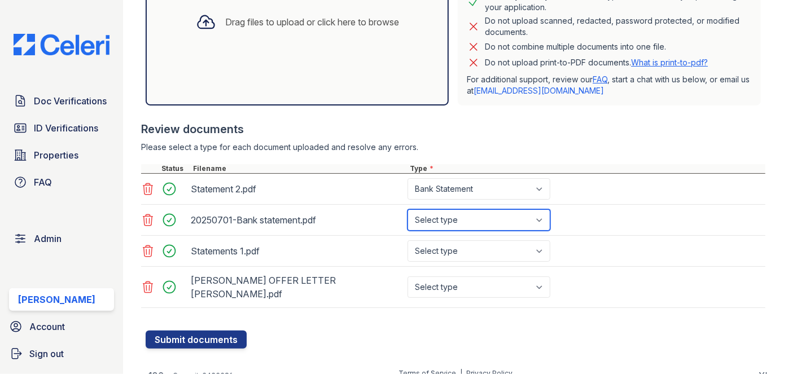
click at [462, 215] on select "Select type Paystub Bank Statement Offer Letter Tax Documents Benefit Award Let…" at bounding box center [479, 220] width 143 height 21
select select "bank_statement"
click at [408, 210] on select "Select type Paystub Bank Statement Offer Letter Tax Documents Benefit Award Let…" at bounding box center [479, 220] width 143 height 21
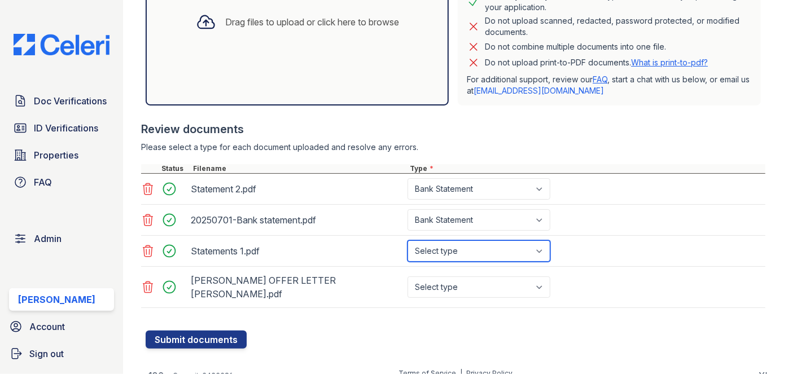
click at [458, 249] on select "Select type Paystub Bank Statement Offer Letter Tax Documents Benefit Award Let…" at bounding box center [479, 251] width 143 height 21
select select "bank_statement"
click at [408, 241] on select "Select type Paystub Bank Statement Offer Letter Tax Documents Benefit Award Let…" at bounding box center [479, 251] width 143 height 21
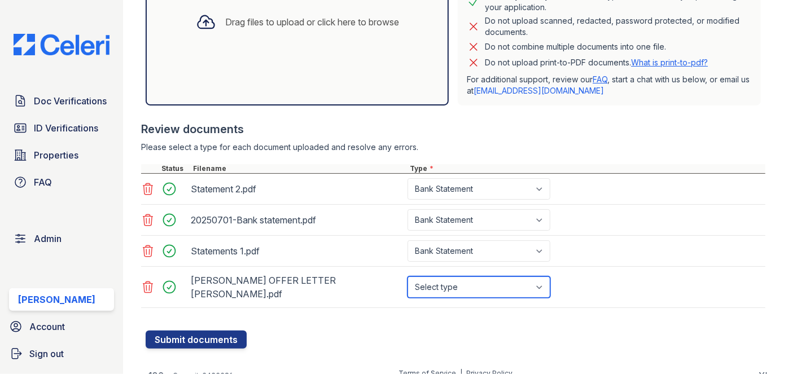
click at [449, 281] on select "Select type Paystub Bank Statement Offer Letter Tax Documents Benefit Award Let…" at bounding box center [479, 287] width 143 height 21
select select "paystub"
click at [408, 277] on select "Select type Paystub Bank Statement Offer Letter Tax Documents Benefit Award Let…" at bounding box center [479, 287] width 143 height 21
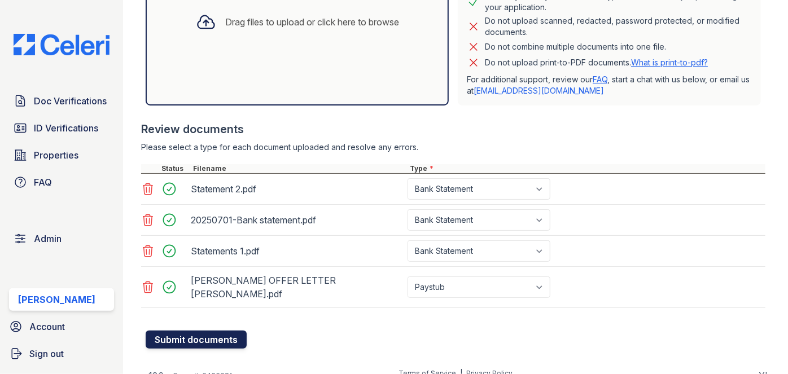
click at [236, 331] on button "Submit documents" at bounding box center [196, 340] width 101 height 18
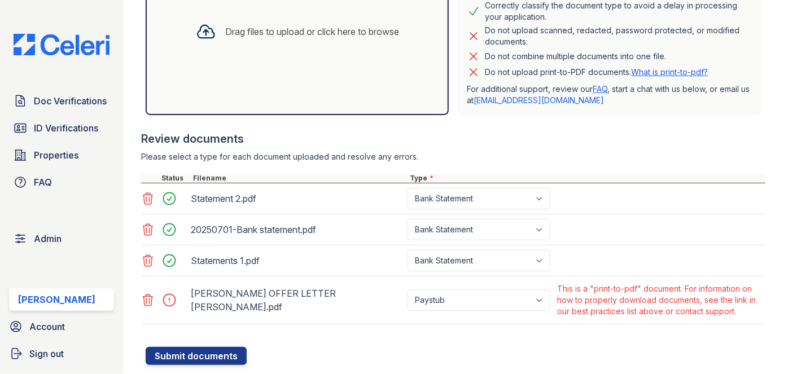
scroll to position [366, 0]
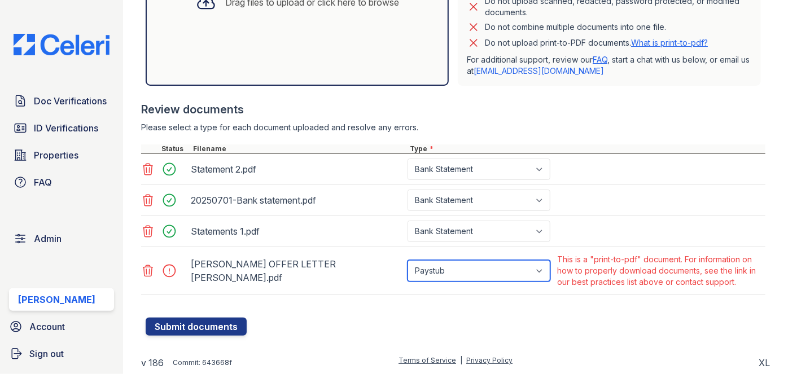
click at [531, 260] on select "Paystub Bank Statement Offer Letter Tax Documents Benefit Award Letter Investme…" at bounding box center [479, 270] width 143 height 21
select select "offer_letter"
click at [408, 260] on select "Paystub Bank Statement Offer Letter Tax Documents Benefit Award Letter Investme…" at bounding box center [479, 270] width 143 height 21
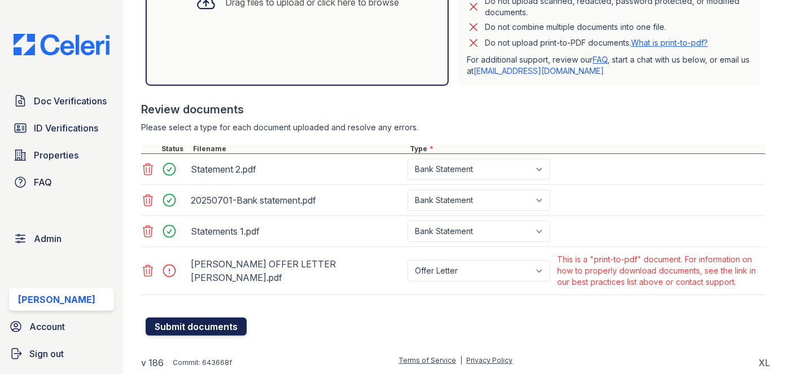
click at [225, 326] on button "Submit documents" at bounding box center [196, 327] width 101 height 18
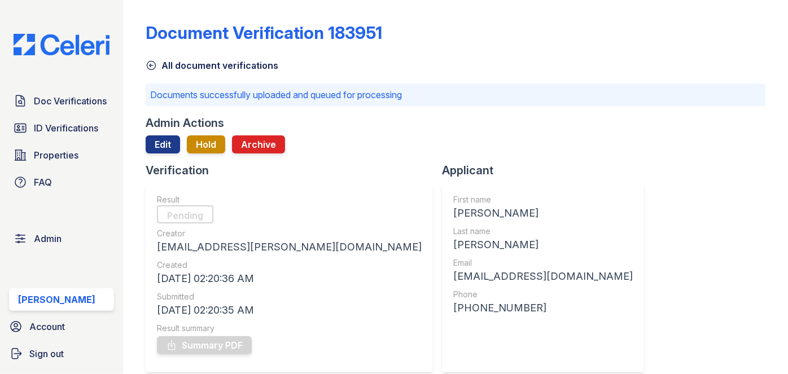
click at [712, 42] on div "Document Verification 183951" at bounding box center [456, 37] width 620 height 29
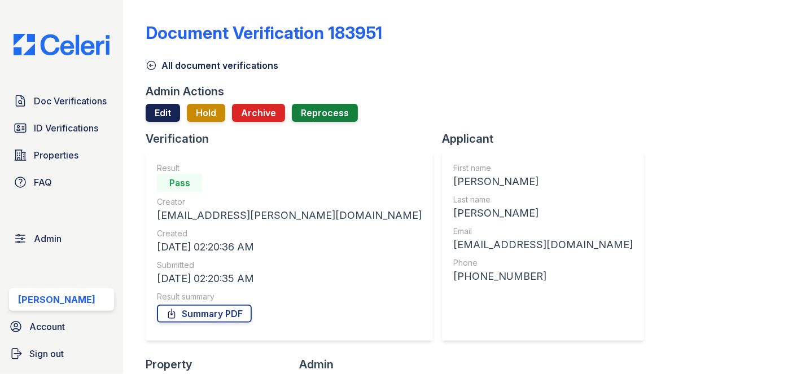
click at [158, 110] on link "Edit" at bounding box center [163, 113] width 34 height 18
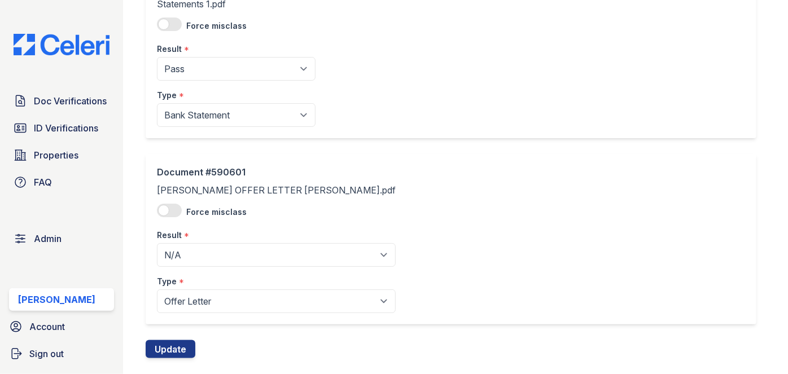
scroll to position [509, 0]
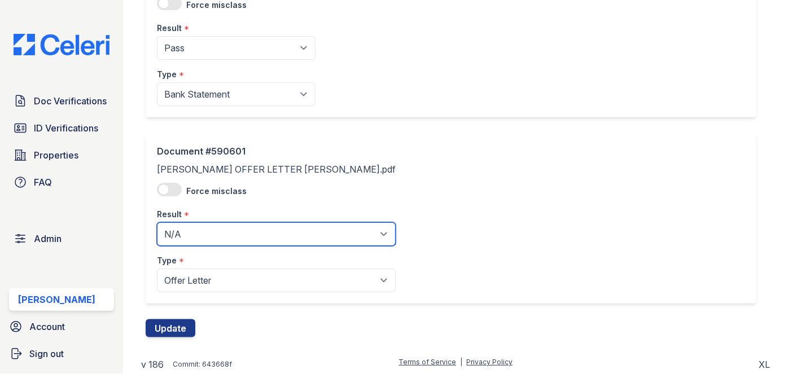
click at [230, 238] on select "Pending Sent Started Processing Pass Fail Caution Error N/A" at bounding box center [276, 235] width 239 height 24
click at [269, 226] on select "Pending Sent Started Processing Pass Fail Caution Error N/A" at bounding box center [276, 235] width 239 height 24
select select "pass"
click at [157, 223] on select "Pending Sent Started Processing Pass Fail Caution Error N/A" at bounding box center [276, 235] width 239 height 24
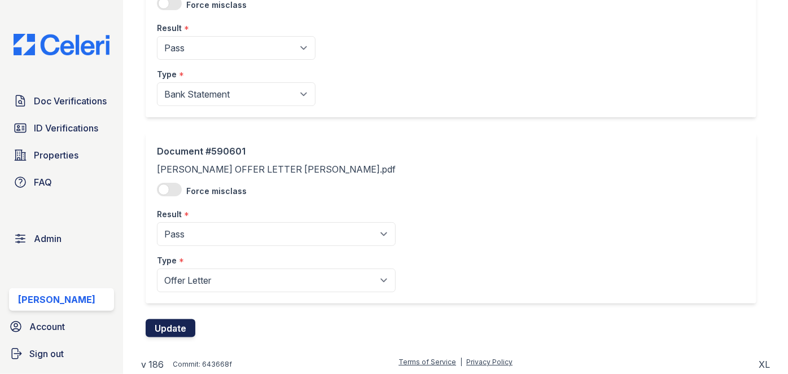
click at [167, 323] on button "Update" at bounding box center [171, 329] width 50 height 18
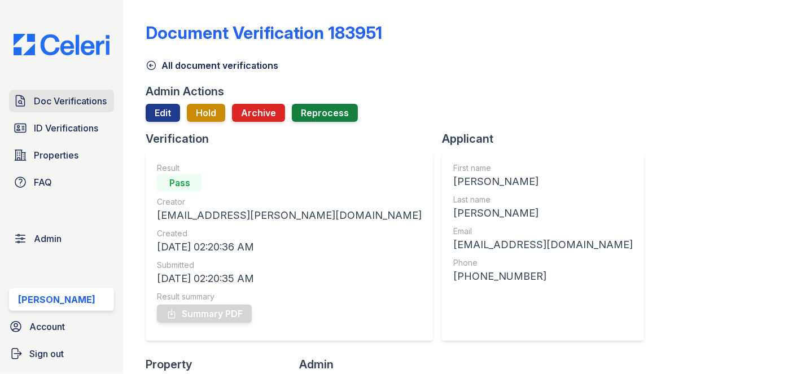
click at [79, 97] on span "Doc Verifications" at bounding box center [70, 101] width 73 height 14
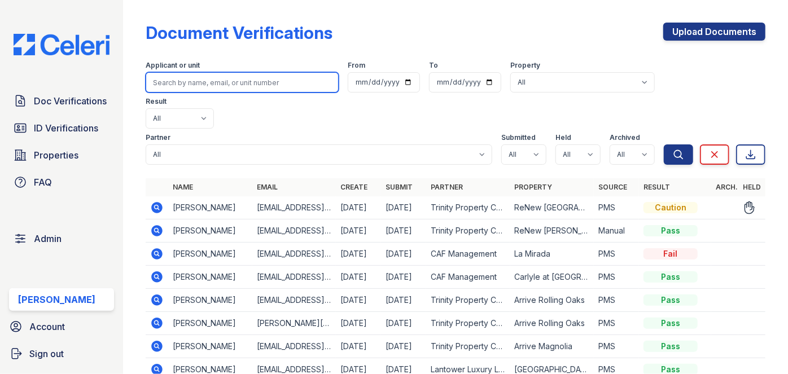
click at [179, 86] on input "search" at bounding box center [242, 82] width 193 height 20
paste input "Elizabeth hackett"
type input "Elizabeth hackett"
click at [664, 145] on button "Search" at bounding box center [678, 155] width 29 height 20
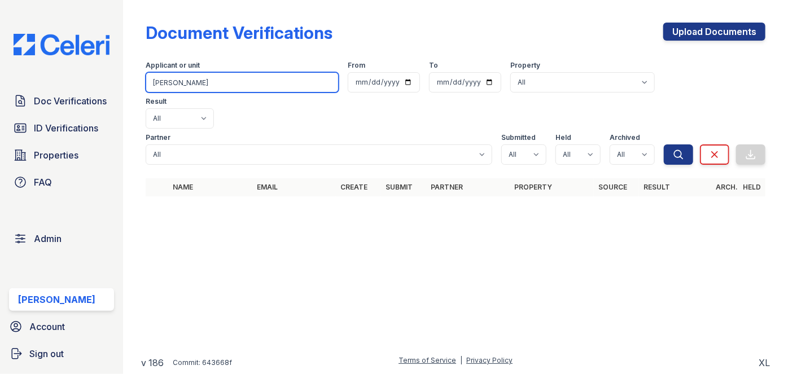
click at [225, 84] on input "Elizabeth hackett" at bounding box center [242, 82] width 193 height 20
click at [206, 84] on input "Elizabeth hackett" at bounding box center [242, 82] width 193 height 20
paste input "Hackettlizzy75@gmail.com"
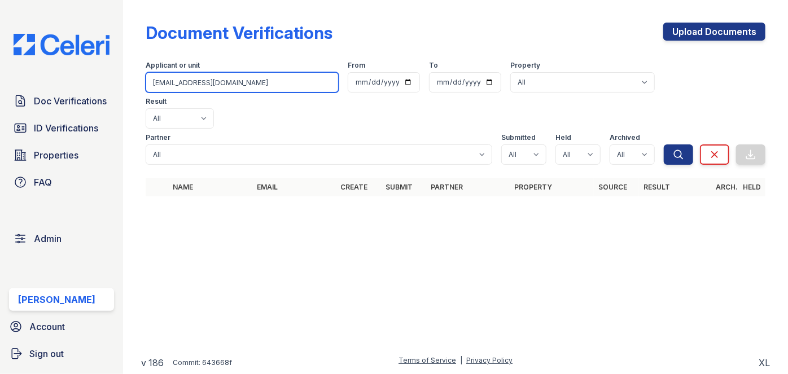
click at [155, 82] on input "Hackettlizzy75@gmail.com" at bounding box center [242, 82] width 193 height 20
type input "Hackettlizzy75@gmail.com"
click at [664, 145] on button "Search" at bounding box center [678, 155] width 29 height 20
click at [186, 75] on input "Hackettlizzy75@gmail.com" at bounding box center [242, 82] width 193 height 20
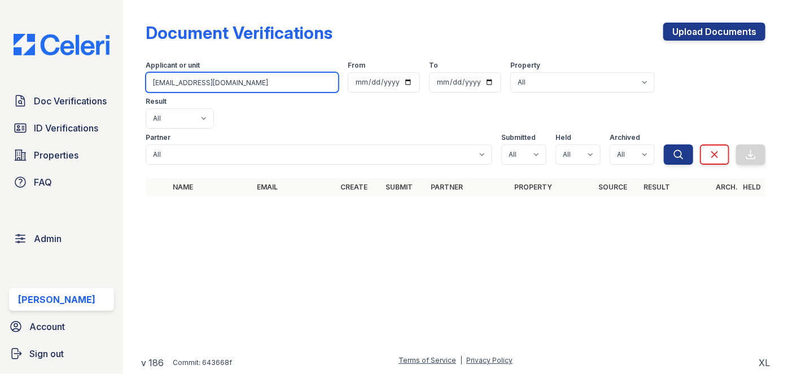
click at [186, 75] on input "Hackettlizzy75@gmail.com" at bounding box center [242, 82] width 193 height 20
paste input "Yvonne Wiley"
type input "Yvonne Wiley"
click at [664, 145] on button "Search" at bounding box center [678, 155] width 29 height 20
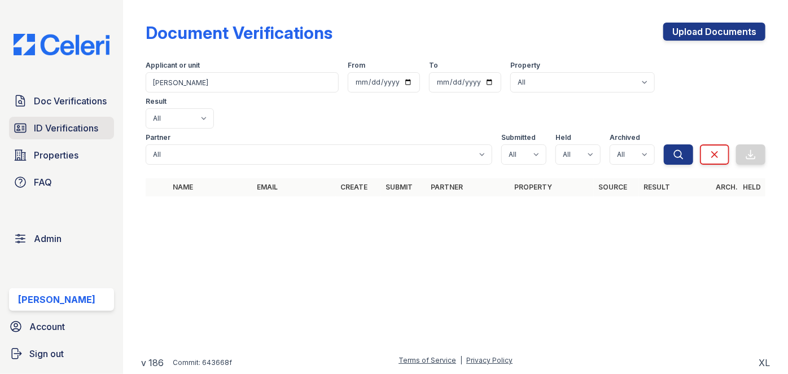
click at [75, 124] on span "ID Verifications" at bounding box center [66, 128] width 64 height 14
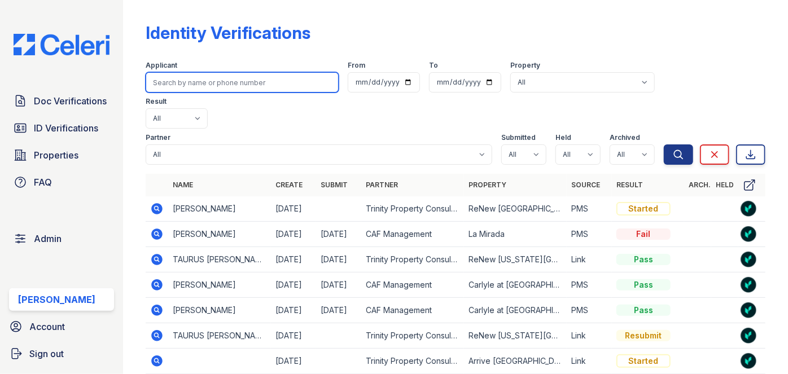
click at [168, 85] on input "search" at bounding box center [242, 82] width 193 height 20
type input "Yvonne Wiley"
click at [664, 145] on button "Search" at bounding box center [678, 155] width 29 height 20
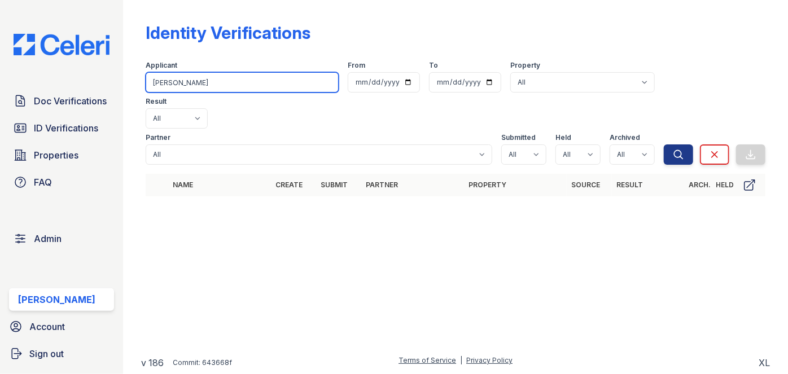
click at [211, 87] on input "Yvonne Wiley" at bounding box center [242, 82] width 193 height 20
paste input "NADIA HABIB ZADA"
type input "NADIA HABIB ZADA"
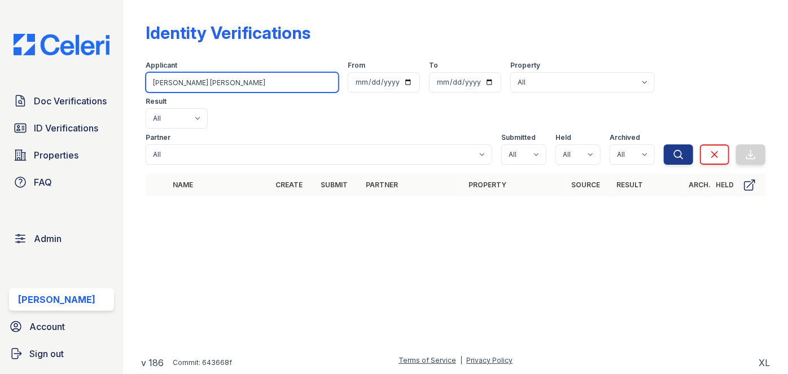
click at [664, 145] on button "Search" at bounding box center [678, 155] width 29 height 20
click at [219, 84] on input "NADIA HABIB ZADA" at bounding box center [242, 82] width 193 height 20
paste input "Froughnaweed@gmail.com"
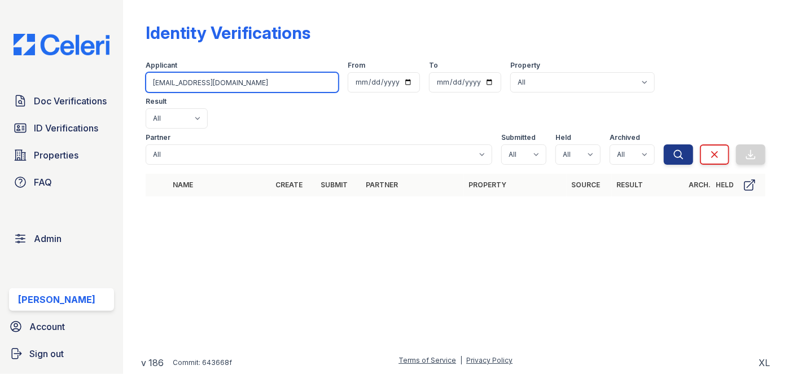
type input "Froughnaweed@gmail.com"
click at [664, 145] on button "Search" at bounding box center [678, 155] width 29 height 20
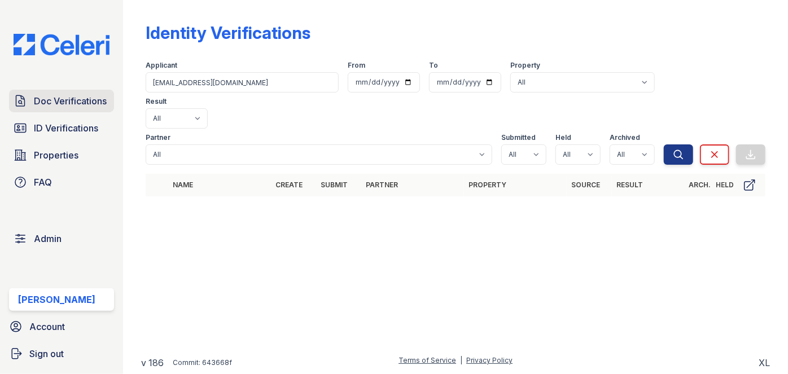
click at [82, 101] on span "Doc Verifications" at bounding box center [70, 101] width 73 height 14
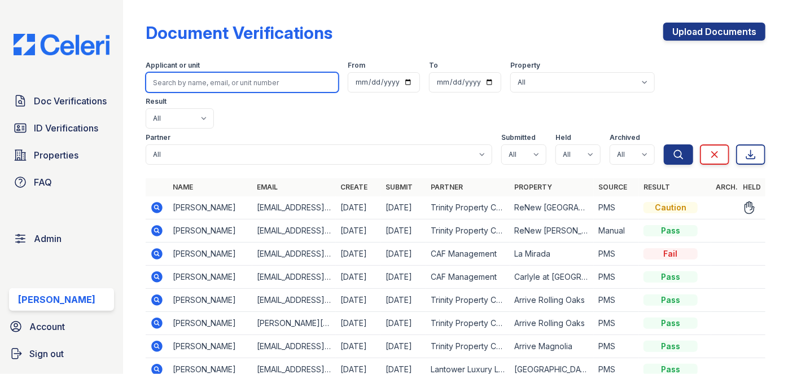
click at [181, 78] on input "search" at bounding box center [242, 82] width 193 height 20
paste input "aaron315414@gmail.com"
type input "aaron315414@gmail.com"
click at [664, 145] on button "Search" at bounding box center [678, 155] width 29 height 20
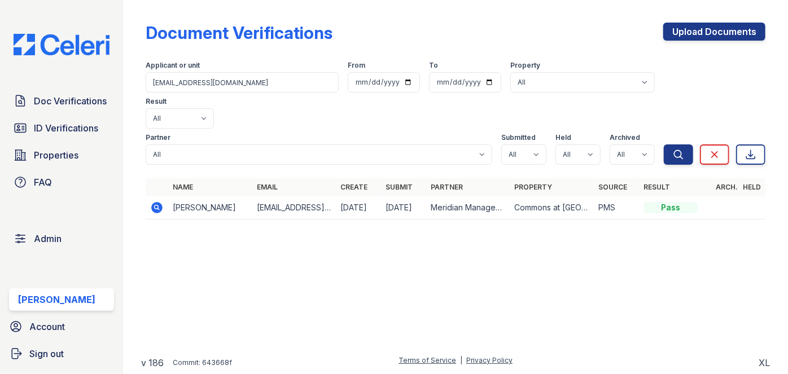
click at [157, 202] on icon at bounding box center [157, 207] width 11 height 11
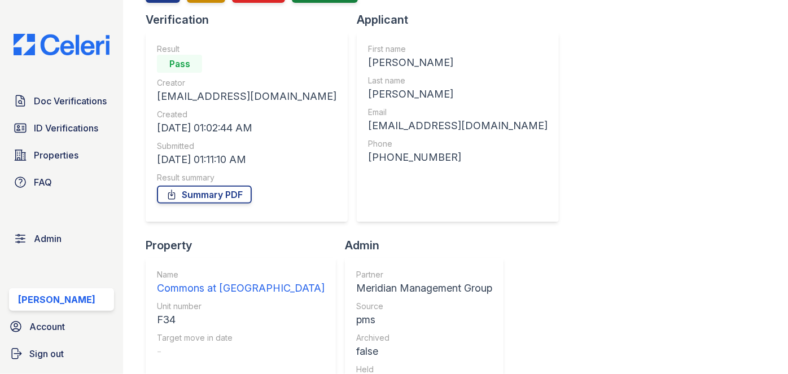
scroll to position [102, 0]
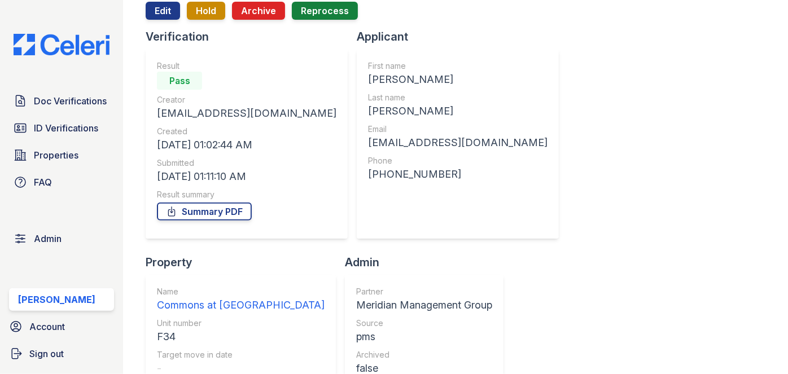
click at [325, 298] on div "Commons at [GEOGRAPHIC_DATA]" at bounding box center [241, 306] width 168 height 16
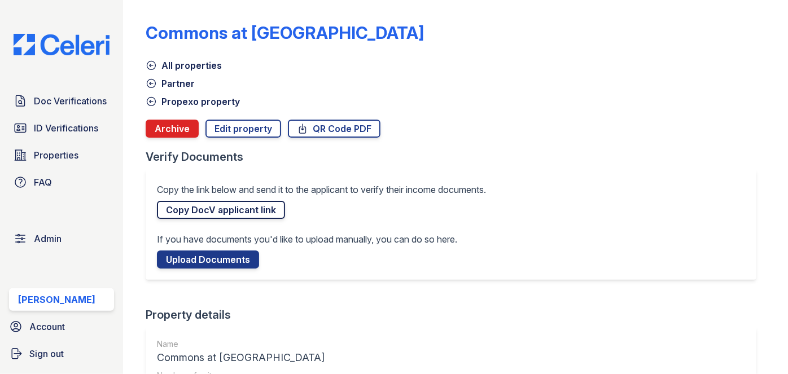
click at [261, 214] on link "Copy DocV applicant link" at bounding box center [221, 210] width 128 height 18
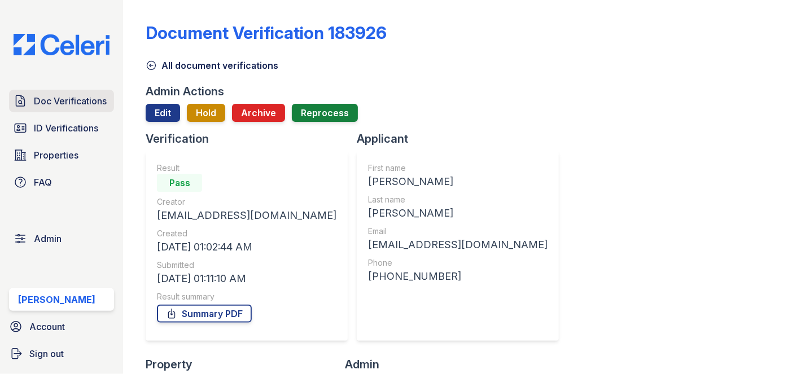
click at [95, 97] on span "Doc Verifications" at bounding box center [70, 101] width 73 height 14
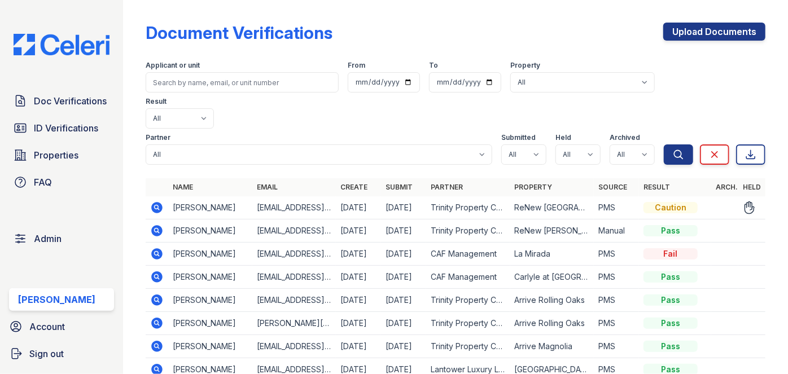
click at [158, 206] on icon at bounding box center [156, 207] width 3 height 3
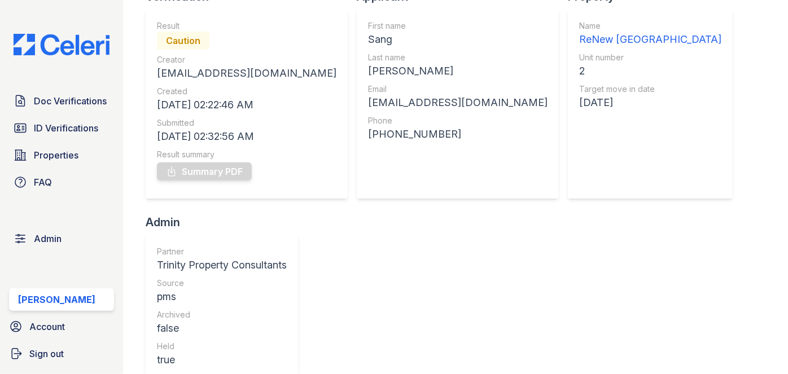
scroll to position [51, 0]
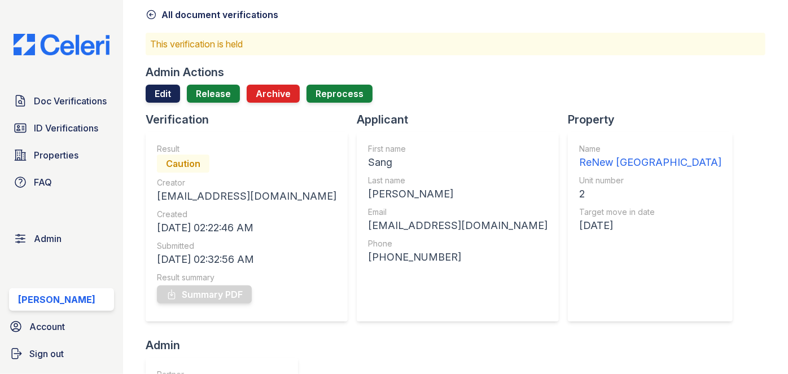
click at [163, 95] on link "Edit" at bounding box center [163, 94] width 34 height 18
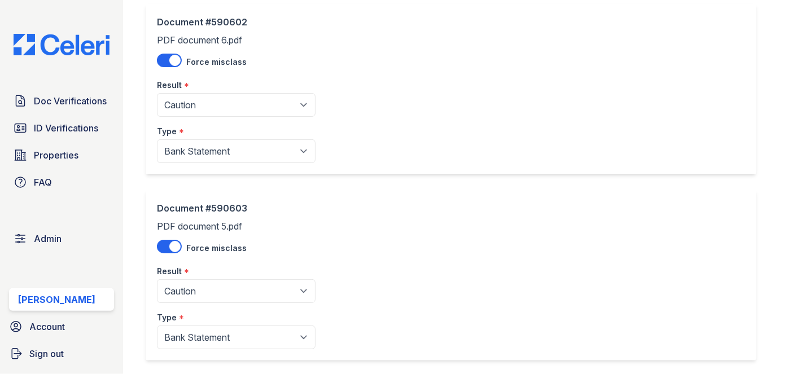
scroll to position [102, 0]
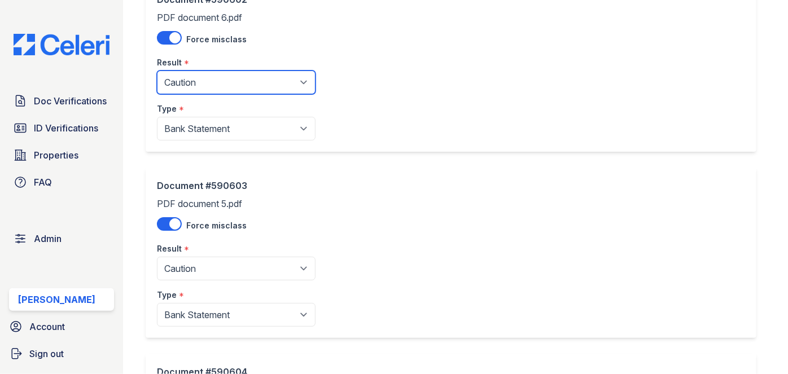
click at [191, 80] on select "Pending Sent Started Processing Pass Fail Caution Error N/A" at bounding box center [236, 83] width 159 height 24
click at [185, 79] on select "Pending Sent Started Processing Pass Fail Caution Error N/A" at bounding box center [236, 83] width 159 height 24
select select "pass"
click at [157, 71] on select "Pending Sent Started Processing Pass Fail Caution Error N/A" at bounding box center [236, 83] width 159 height 24
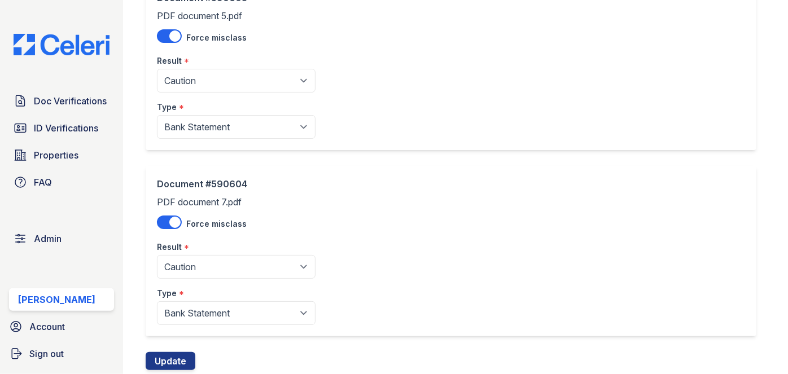
scroll to position [308, 0]
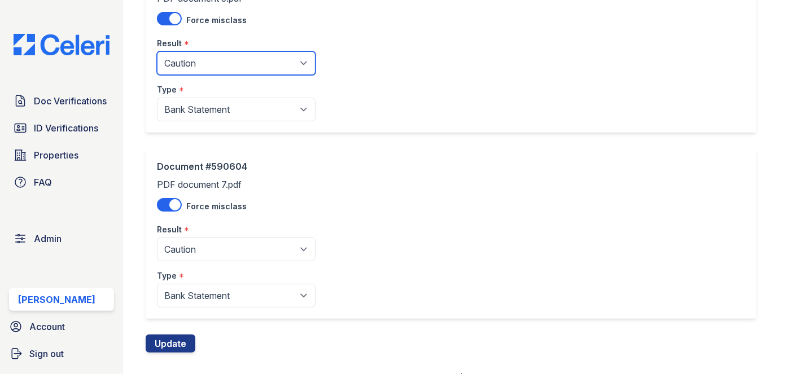
click at [191, 62] on select "Pending Sent Started Processing Pass Fail Caution Error N/A" at bounding box center [236, 63] width 159 height 24
select select "pass"
click at [157, 51] on select "Pending Sent Started Processing Pass Fail Caution Error N/A" at bounding box center [236, 63] width 159 height 24
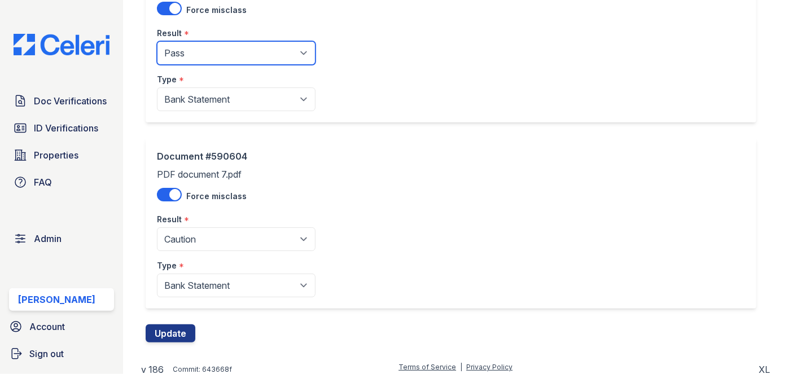
scroll to position [324, 0]
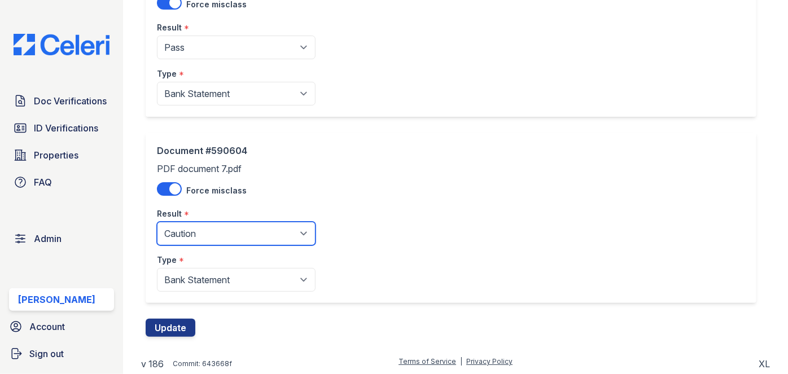
click at [206, 232] on select "Pending Sent Started Processing Pass Fail Caution Error N/A" at bounding box center [236, 234] width 159 height 24
select select "pass"
click at [157, 222] on select "Pending Sent Started Processing Pass Fail Caution Error N/A" at bounding box center [236, 234] width 159 height 24
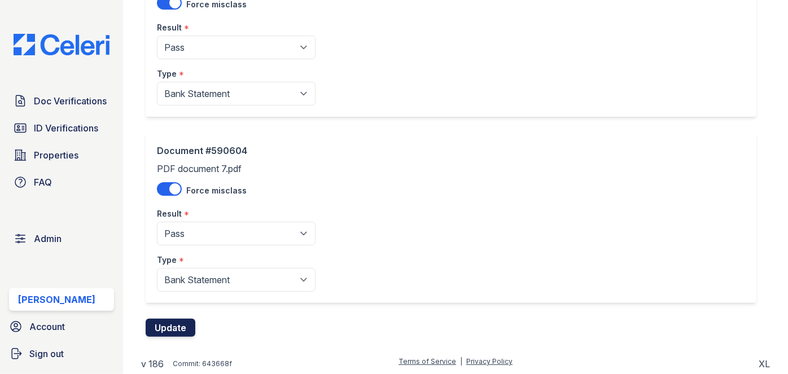
click at [176, 324] on button "Update" at bounding box center [171, 328] width 50 height 18
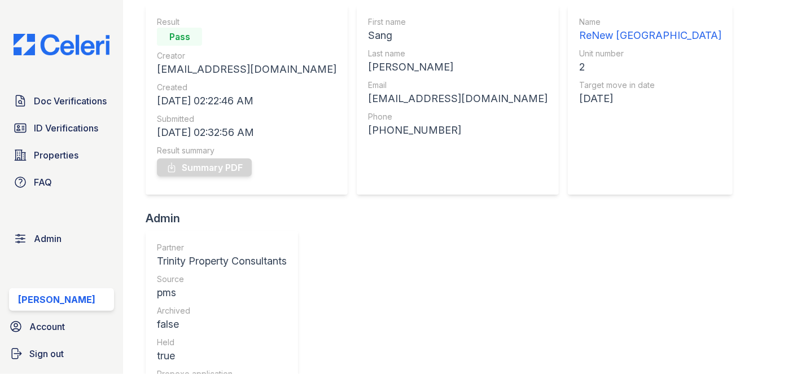
scroll to position [51, 0]
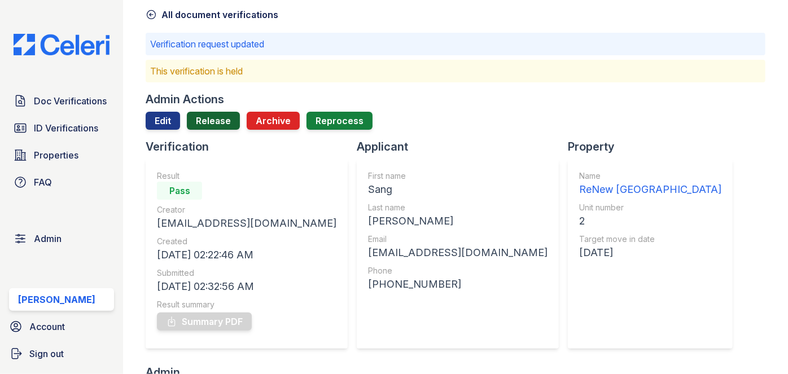
click at [215, 121] on link "Release" at bounding box center [213, 121] width 53 height 18
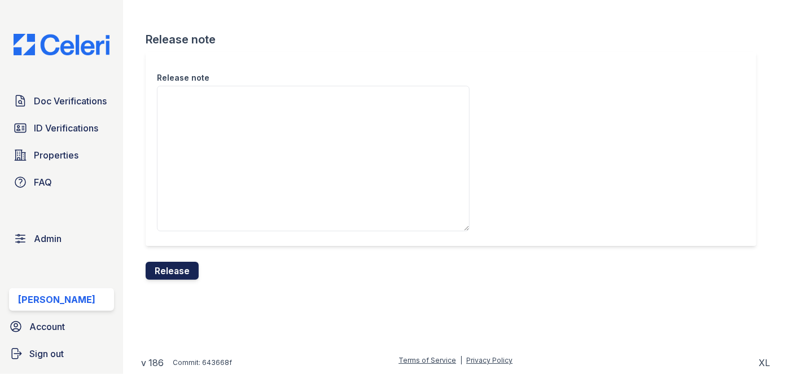
click at [179, 265] on button "Release" at bounding box center [172, 271] width 53 height 18
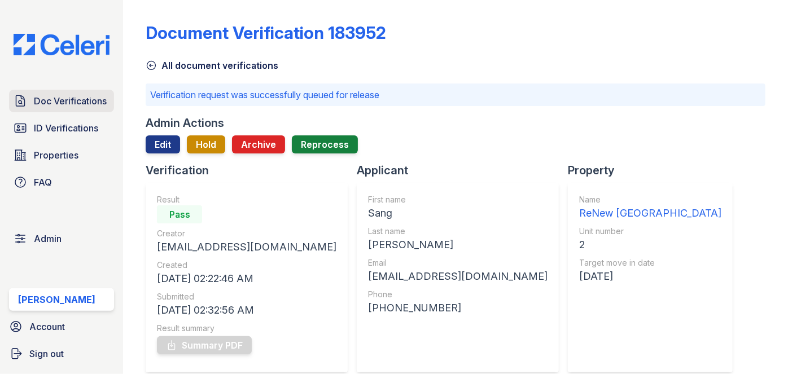
click at [94, 101] on span "Doc Verifications" at bounding box center [70, 101] width 73 height 14
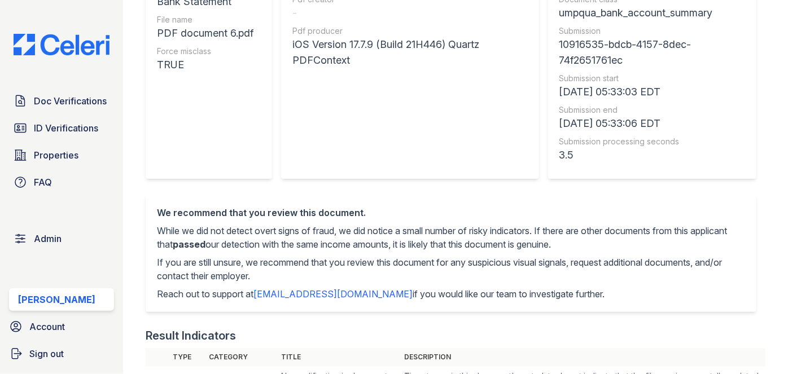
scroll to position [102, 0]
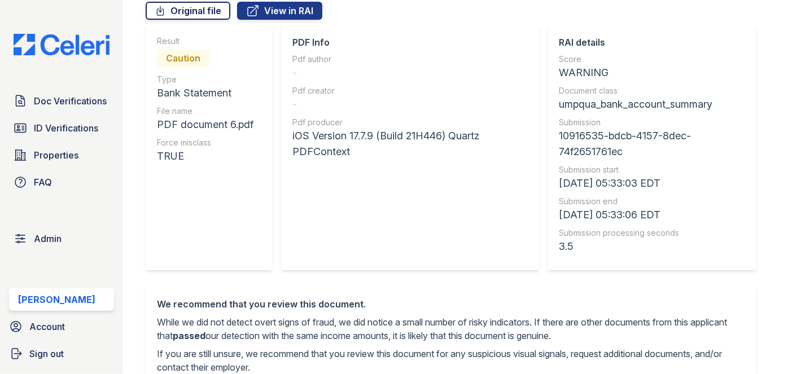
click at [214, 15] on link "Original file" at bounding box center [188, 11] width 85 height 18
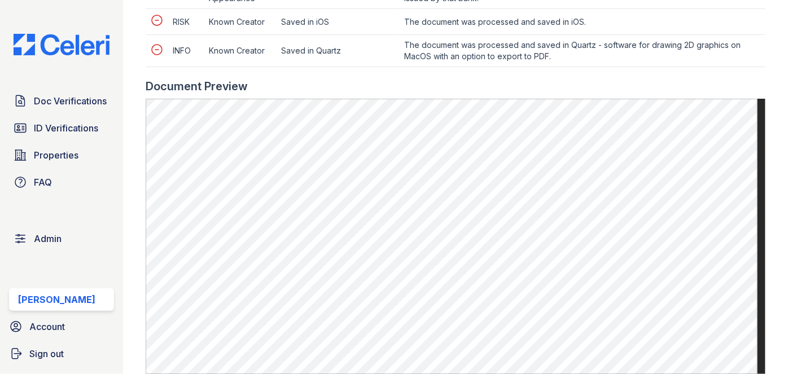
scroll to position [718, 0]
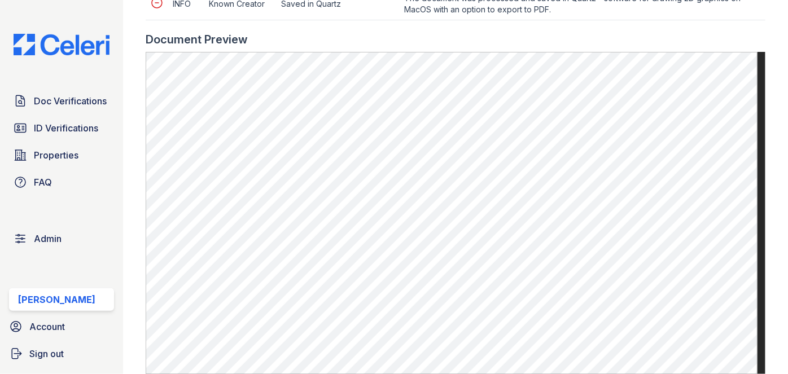
scroll to position [770, 0]
